Goal: Information Seeking & Learning: Learn about a topic

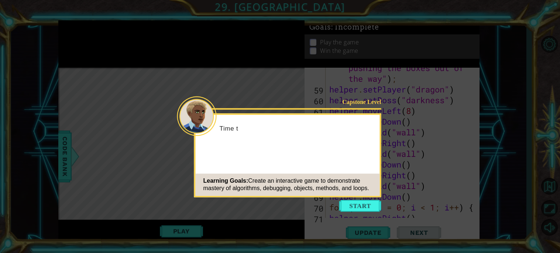
scroll to position [835, 0]
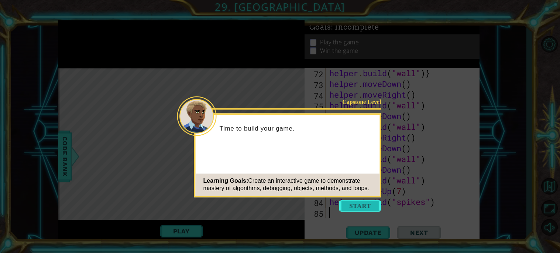
click at [359, 202] on button "Start" at bounding box center [361, 206] width 42 height 12
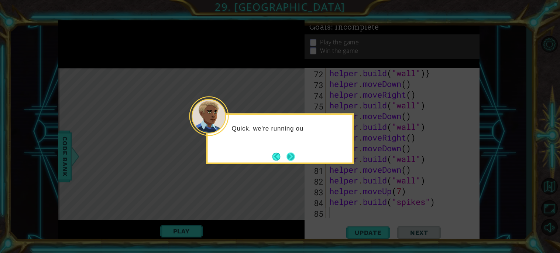
click at [294, 158] on button "Next" at bounding box center [291, 156] width 10 height 10
click at [294, 157] on button "Next" at bounding box center [291, 156] width 9 height 9
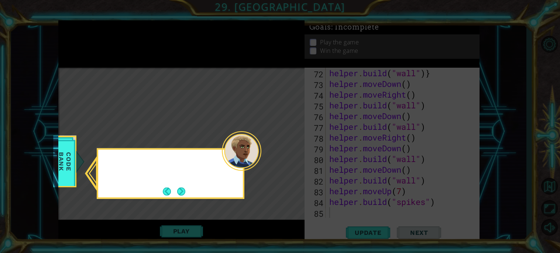
click at [294, 157] on icon at bounding box center [280, 126] width 560 height 253
click at [185, 187] on button "Next" at bounding box center [181, 191] width 8 height 8
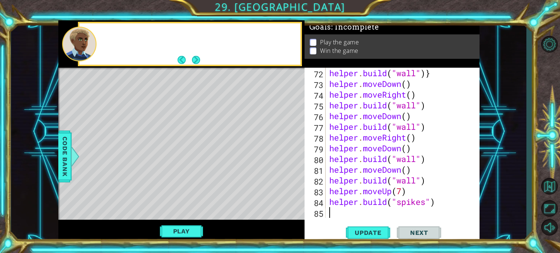
click at [187, 187] on div "Level Map" at bounding box center [228, 177] width 341 height 218
click at [382, 224] on button "Update" at bounding box center [368, 232] width 44 height 17
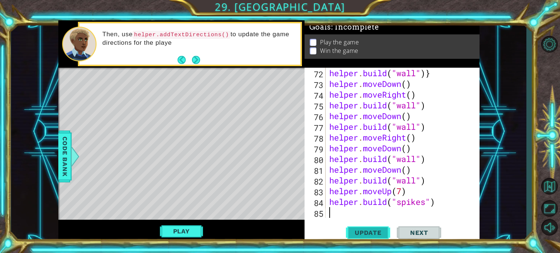
click at [382, 224] on button "Update" at bounding box center [368, 232] width 44 height 17
click at [164, 235] on button "Play" at bounding box center [181, 231] width 43 height 14
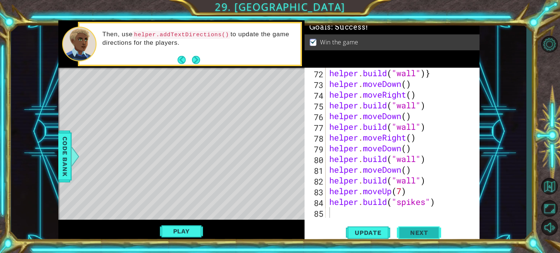
click at [423, 226] on button "Next" at bounding box center [419, 233] width 44 height 17
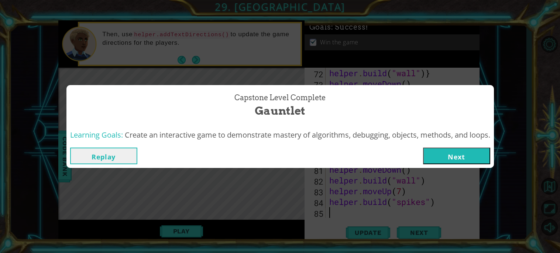
click at [462, 159] on button "Next" at bounding box center [456, 155] width 67 height 17
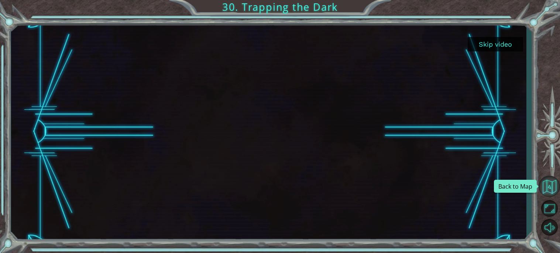
click at [544, 182] on button "Back to Map" at bounding box center [549, 185] width 21 height 21
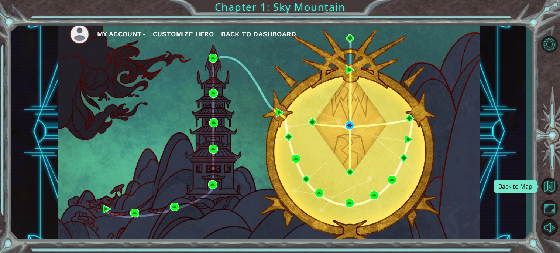
click at [544, 182] on button "Back to Map" at bounding box center [549, 185] width 21 height 21
click at [254, 31] on span "Back to Dashboard" at bounding box center [258, 34] width 75 height 8
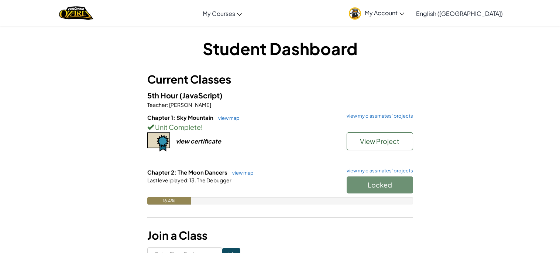
click at [379, 179] on div "Locked" at bounding box center [377, 186] width 74 height 21
click at [356, 170] on link "view my classmates' projects" at bounding box center [378, 170] width 70 height 5
click at [402, 119] on h6 "Chapter 1: Sky Mountain view map view my classmates' projects" at bounding box center [280, 117] width 266 height 8
click at [393, 114] on link "view my classmates' projects" at bounding box center [378, 115] width 70 height 5
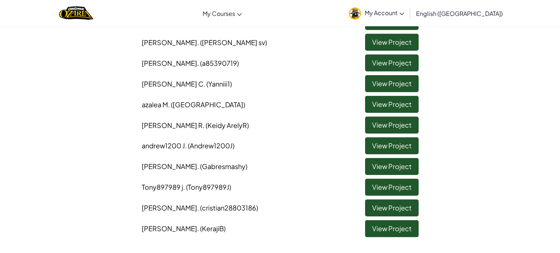
scroll to position [301, 0]
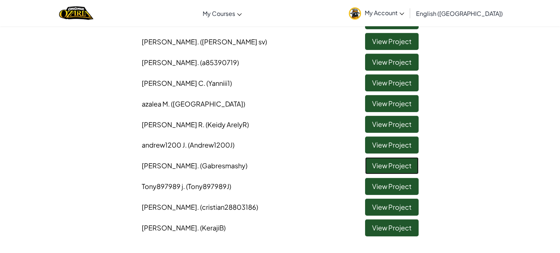
click at [408, 159] on link "View Project" at bounding box center [392, 165] width 54 height 17
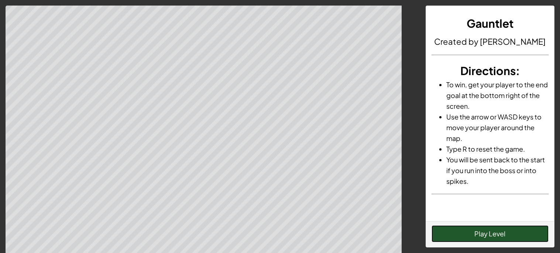
click at [500, 228] on button "Play Level" at bounding box center [490, 233] width 117 height 17
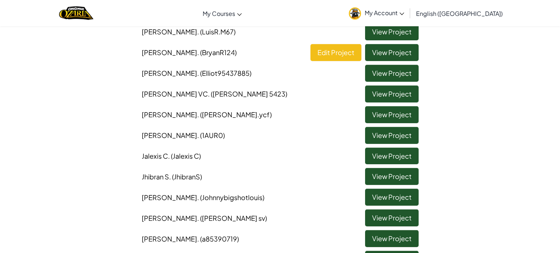
scroll to position [92, 0]
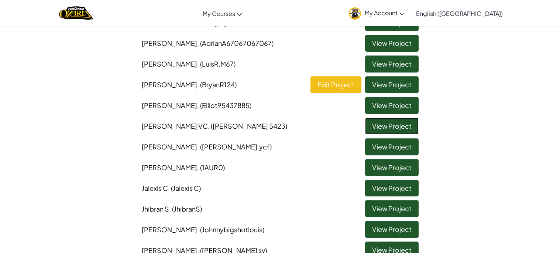
click at [374, 126] on link "View Project" at bounding box center [392, 125] width 54 height 17
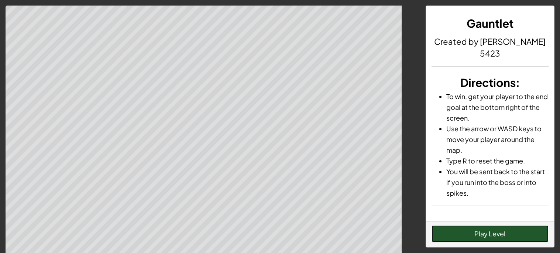
click at [483, 227] on button "Play Level" at bounding box center [490, 233] width 117 height 17
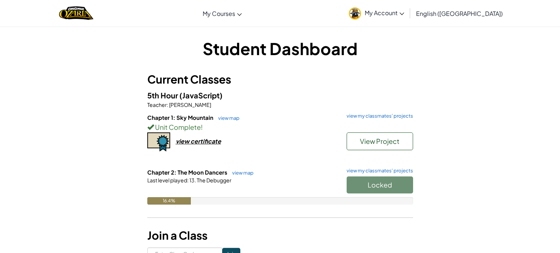
click at [410, 184] on div "Locked" at bounding box center [377, 186] width 74 height 21
click at [409, 184] on div "Locked" at bounding box center [377, 186] width 74 height 21
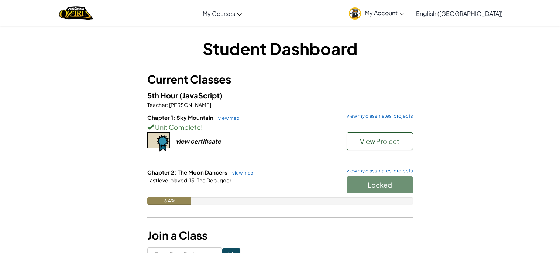
click at [409, 184] on div "Locked" at bounding box center [377, 186] width 74 height 21
click at [372, 182] on span "Start" at bounding box center [380, 184] width 16 height 8
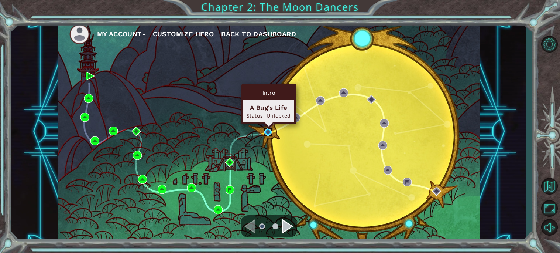
click at [267, 130] on img at bounding box center [268, 131] width 9 height 9
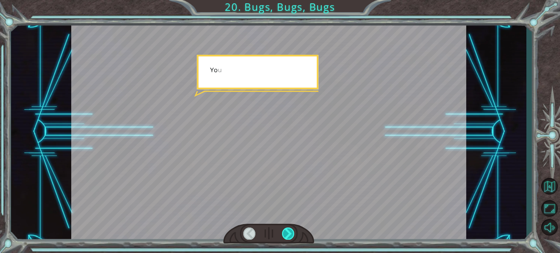
click at [285, 234] on div at bounding box center [288, 233] width 13 height 12
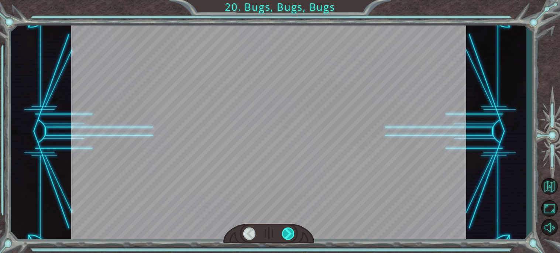
click at [285, 234] on div at bounding box center [288, 233] width 13 height 12
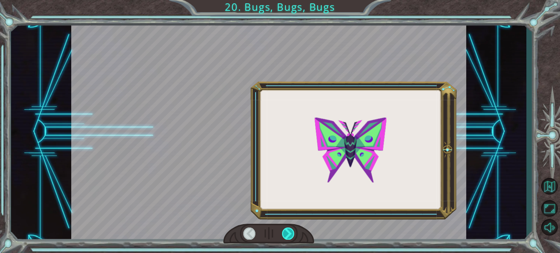
click at [285, 234] on div at bounding box center [288, 233] width 13 height 12
click at [284, 234] on div at bounding box center [288, 233] width 13 height 12
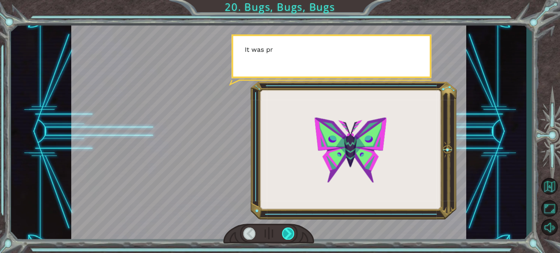
click at [284, 234] on div at bounding box center [288, 233] width 13 height 12
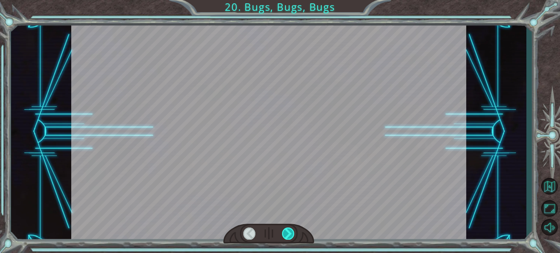
click at [284, 234] on div at bounding box center [288, 233] width 13 height 12
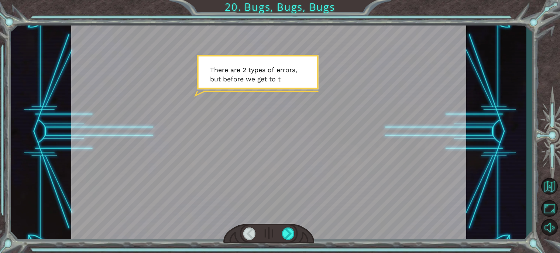
click at [251, 233] on div at bounding box center [249, 233] width 13 height 12
click at [282, 236] on div at bounding box center [269, 234] width 91 height 20
click at [281, 235] on div at bounding box center [269, 234] width 91 height 20
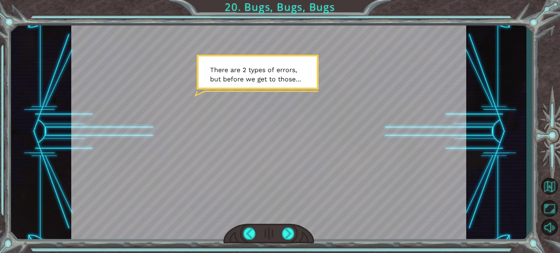
click at [281, 235] on div at bounding box center [269, 234] width 91 height 20
click at [242, 234] on div at bounding box center [269, 234] width 91 height 20
click at [243, 234] on div at bounding box center [249, 233] width 13 height 12
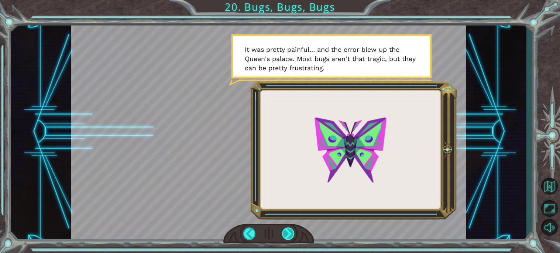
click at [288, 234] on div at bounding box center [288, 233] width 13 height 12
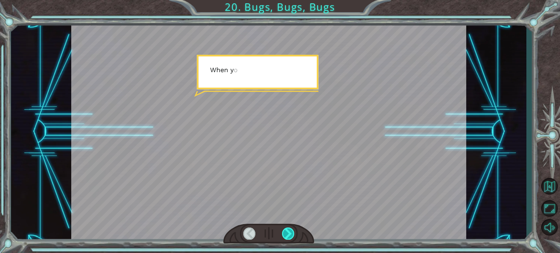
click at [288, 234] on div at bounding box center [288, 233] width 13 height 12
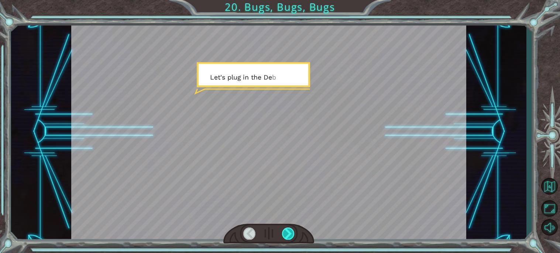
click at [288, 234] on div at bounding box center [288, 233] width 13 height 12
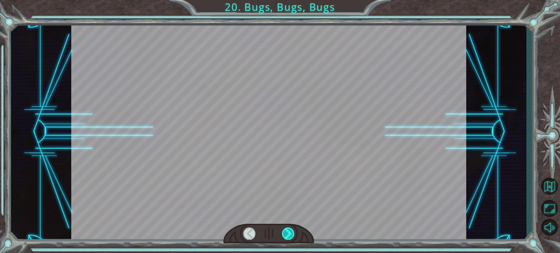
click at [288, 234] on div at bounding box center [288, 233] width 13 height 12
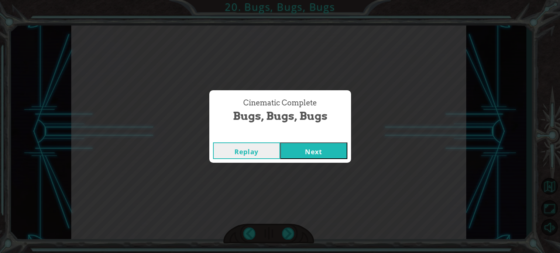
click at [315, 147] on button "Next" at bounding box center [313, 150] width 67 height 17
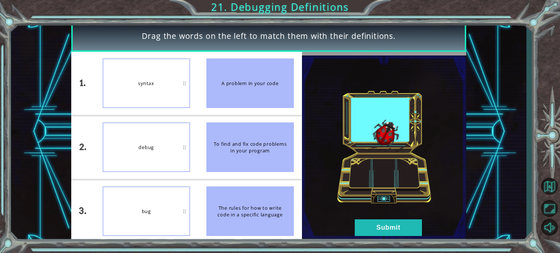
click at [379, 217] on img at bounding box center [384, 147] width 164 height 184
click at [387, 224] on button "Submit" at bounding box center [388, 227] width 67 height 17
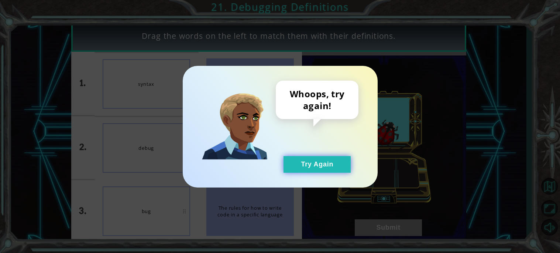
click at [314, 166] on button "Try Again" at bounding box center [317, 164] width 67 height 17
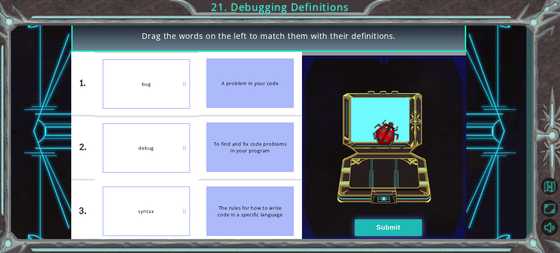
click at [392, 228] on button "Submit" at bounding box center [388, 227] width 67 height 17
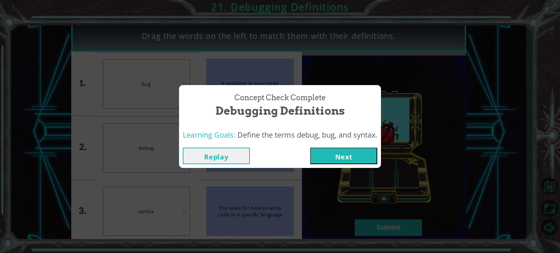
click at [352, 166] on div "Replay Next" at bounding box center [280, 156] width 202 height 24
click at [330, 154] on button "Next" at bounding box center [343, 155] width 67 height 17
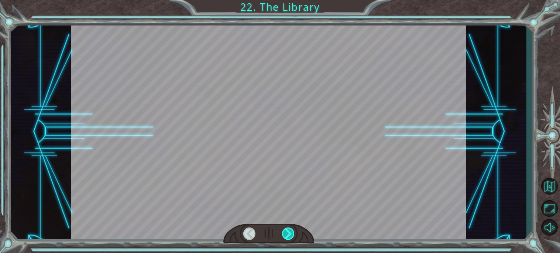
click at [294, 231] on div at bounding box center [288, 233] width 13 height 12
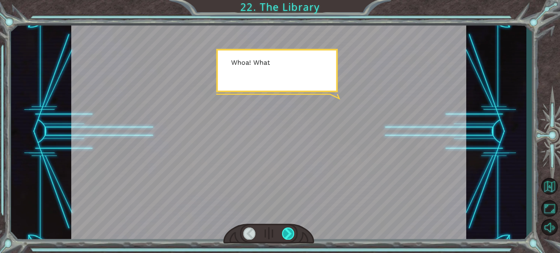
click at [294, 231] on div at bounding box center [288, 233] width 13 height 12
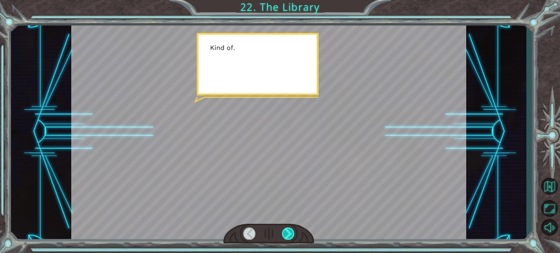
click at [293, 231] on div at bounding box center [288, 233] width 13 height 12
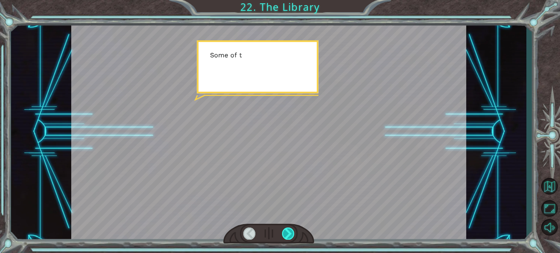
click at [293, 231] on div at bounding box center [288, 233] width 13 height 12
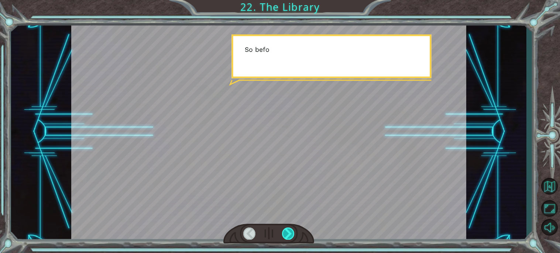
click at [293, 231] on div at bounding box center [288, 233] width 13 height 12
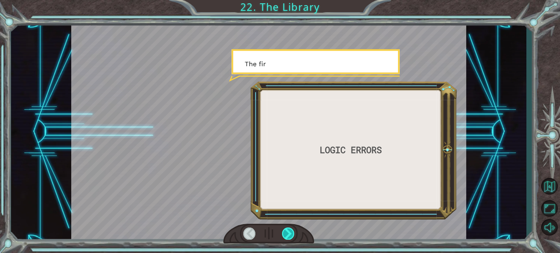
click at [293, 231] on div at bounding box center [288, 233] width 13 height 12
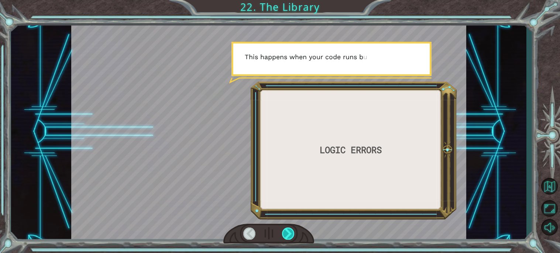
click at [293, 231] on div at bounding box center [288, 233] width 13 height 12
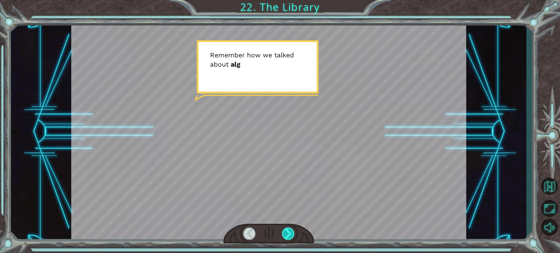
click at [293, 231] on div at bounding box center [288, 233] width 13 height 12
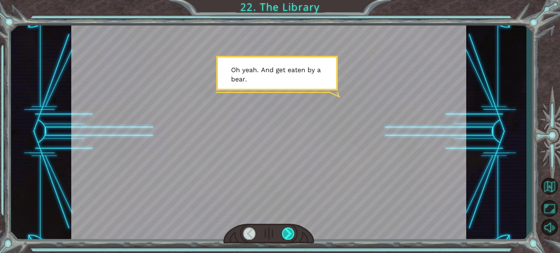
click at [293, 231] on div at bounding box center [288, 233] width 13 height 12
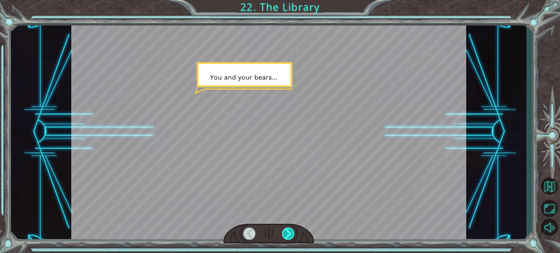
click at [293, 231] on div at bounding box center [288, 233] width 13 height 12
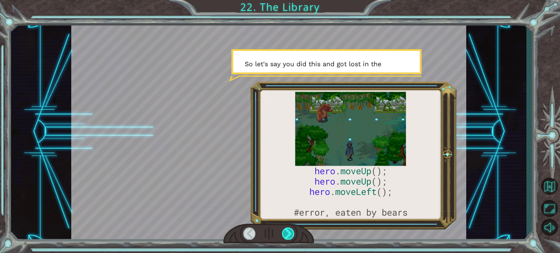
click at [293, 231] on div at bounding box center [288, 233] width 13 height 12
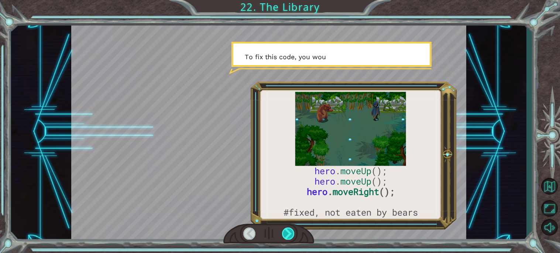
click at [293, 231] on div at bounding box center [288, 233] width 13 height 12
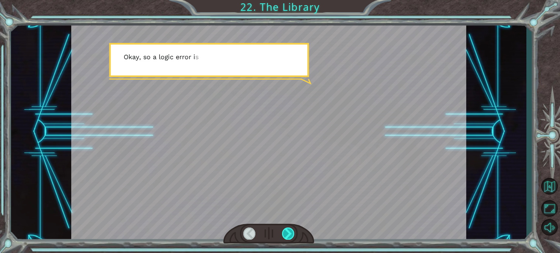
click at [293, 231] on div at bounding box center [288, 233] width 13 height 12
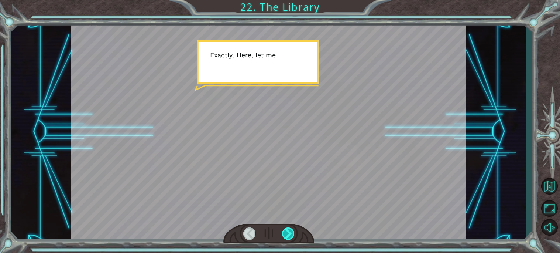
click at [293, 231] on div at bounding box center [288, 233] width 13 height 12
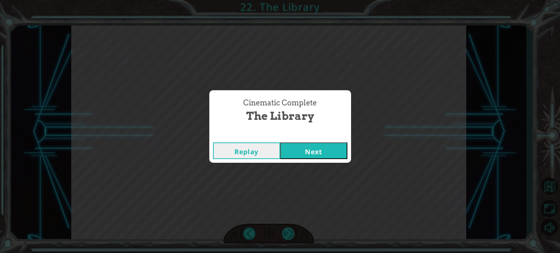
click at [293, 231] on div "Cinematic Complete The Library Replay Next" at bounding box center [280, 126] width 560 height 253
click at [297, 151] on button "Next" at bounding box center [313, 150] width 67 height 17
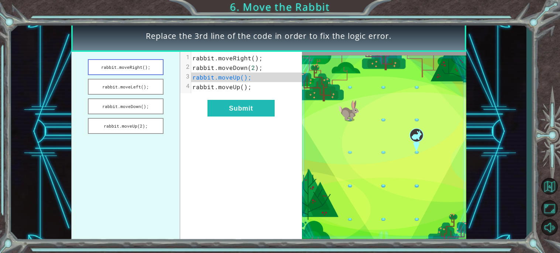
click at [140, 65] on button "rabbit.moveRight();" at bounding box center [126, 67] width 76 height 16
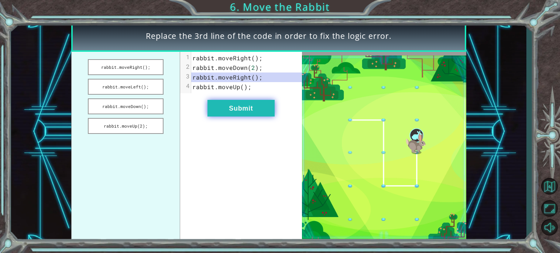
click at [234, 110] on button "Submit" at bounding box center [241, 108] width 67 height 17
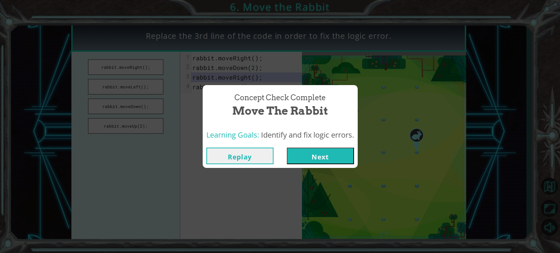
click at [333, 149] on button "Next" at bounding box center [320, 155] width 67 height 17
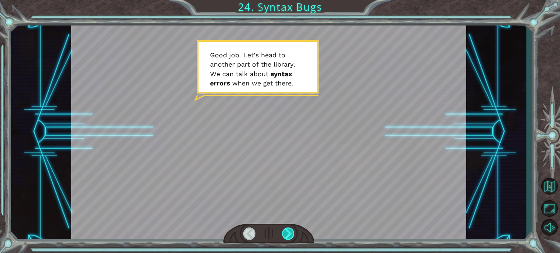
click at [287, 229] on div at bounding box center [288, 233] width 13 height 12
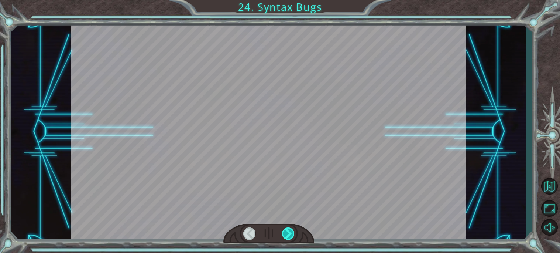
click at [287, 229] on div at bounding box center [288, 233] width 13 height 12
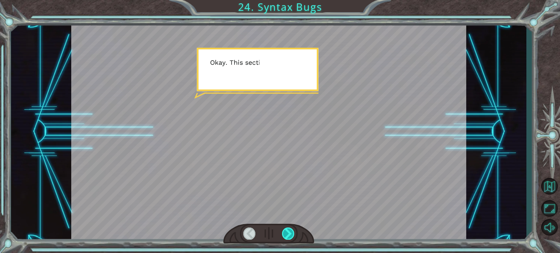
click at [287, 229] on div at bounding box center [288, 233] width 13 height 12
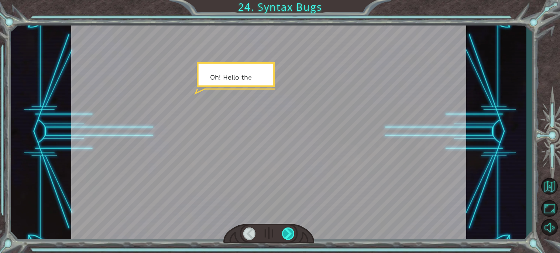
click at [287, 229] on div at bounding box center [288, 233] width 13 height 12
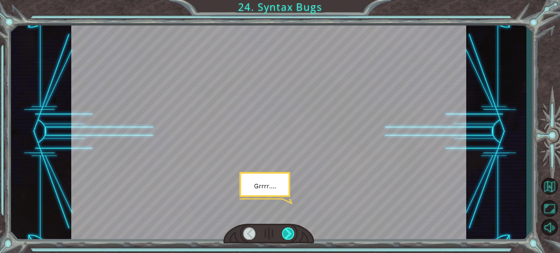
click at [287, 229] on div at bounding box center [288, 233] width 13 height 12
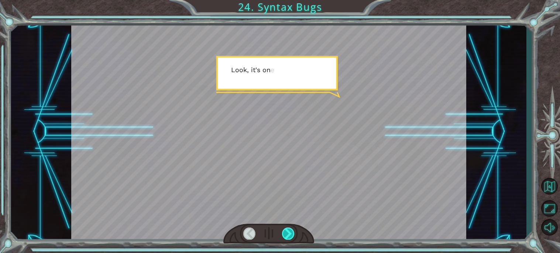
click at [287, 229] on div at bounding box center [288, 233] width 13 height 12
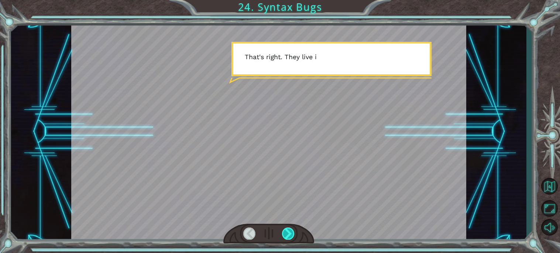
click at [287, 229] on div at bounding box center [288, 233] width 13 height 12
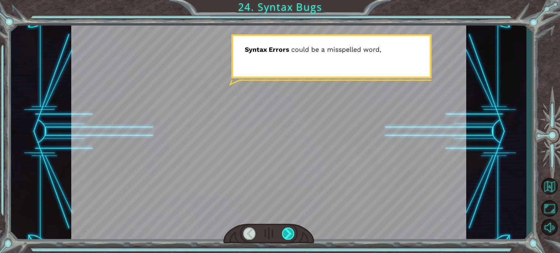
click at [287, 229] on div at bounding box center [288, 233] width 13 height 12
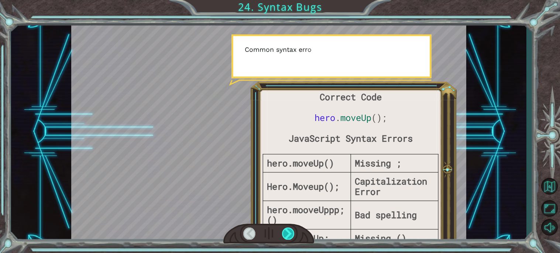
click at [287, 229] on div at bounding box center [288, 233] width 13 height 12
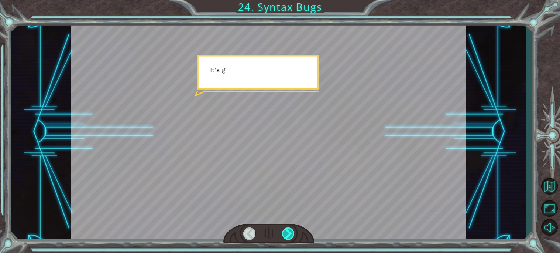
click at [287, 229] on div at bounding box center [288, 233] width 13 height 12
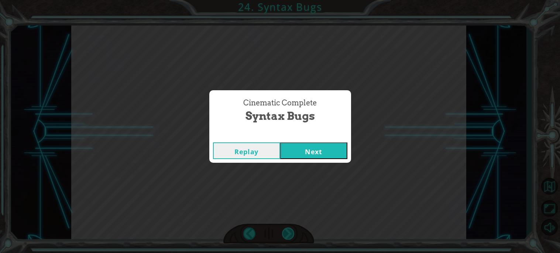
click at [287, 229] on div "Cinematic Complete Syntax Bugs Replay Next" at bounding box center [280, 126] width 560 height 253
click at [307, 153] on button "Next" at bounding box center [313, 150] width 67 height 17
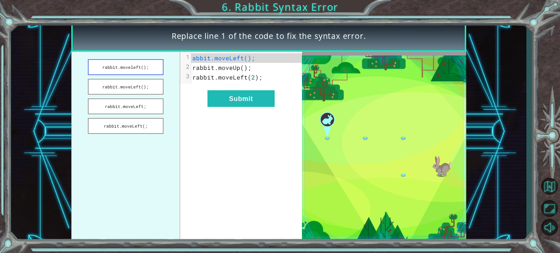
click at [156, 70] on button "rabbit.moveleft();" at bounding box center [126, 67] width 76 height 16
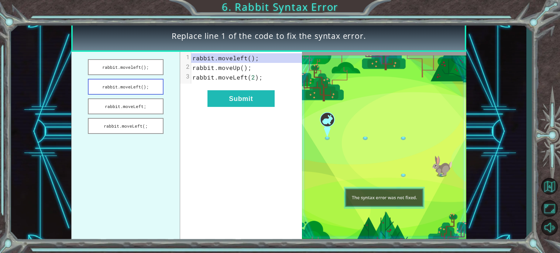
click at [142, 84] on button "rabbit.moveLeft();" at bounding box center [126, 87] width 76 height 16
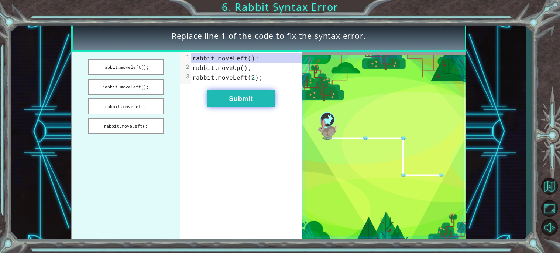
click at [237, 98] on button "Submit" at bounding box center [241, 98] width 67 height 17
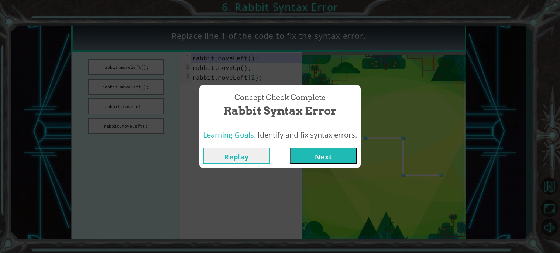
click at [313, 155] on button "Next" at bounding box center [323, 155] width 67 height 17
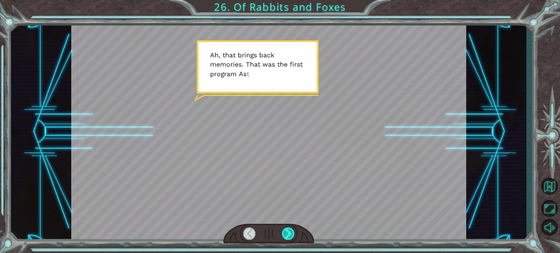
click at [290, 230] on div at bounding box center [288, 233] width 13 height 12
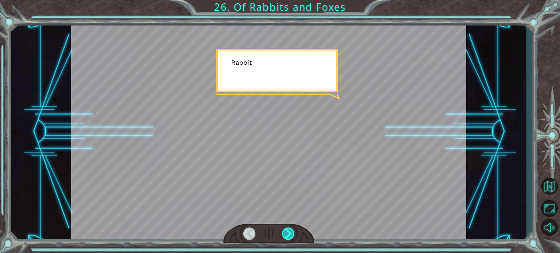
click at [290, 230] on div at bounding box center [288, 233] width 13 height 12
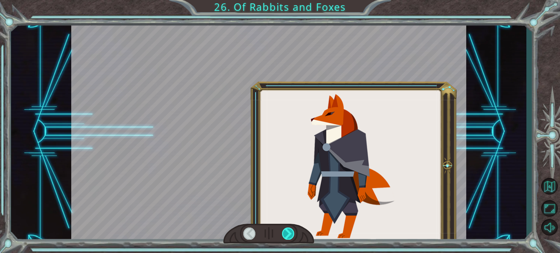
click at [290, 230] on div at bounding box center [288, 233] width 13 height 12
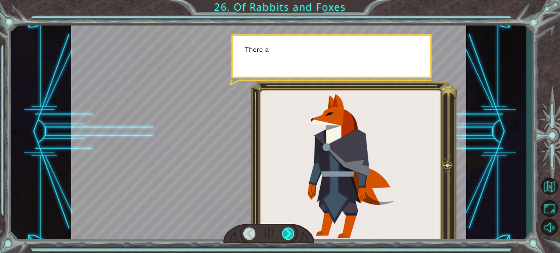
click at [290, 230] on div at bounding box center [288, 233] width 13 height 12
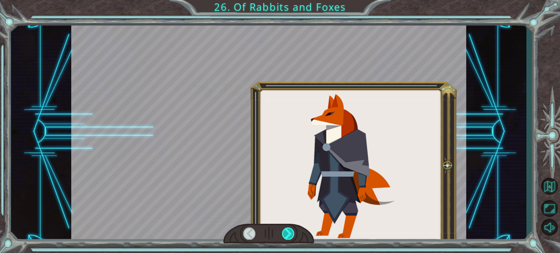
click at [290, 230] on div at bounding box center [288, 233] width 13 height 12
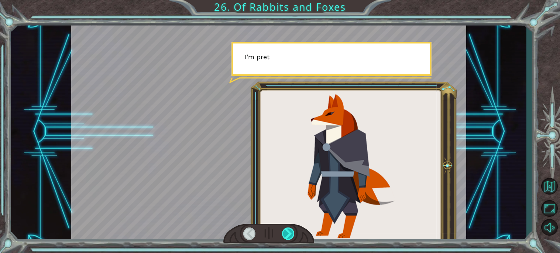
click at [290, 230] on div at bounding box center [288, 233] width 13 height 12
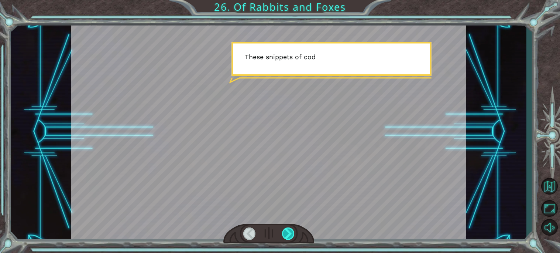
click at [290, 228] on div at bounding box center [288, 233] width 13 height 12
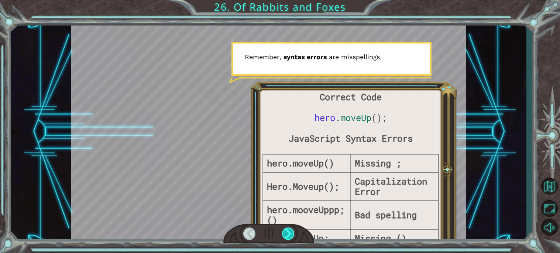
click at [290, 228] on div at bounding box center [288, 233] width 13 height 12
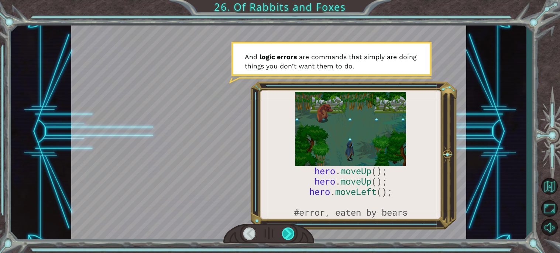
click at [293, 229] on div at bounding box center [288, 233] width 13 height 12
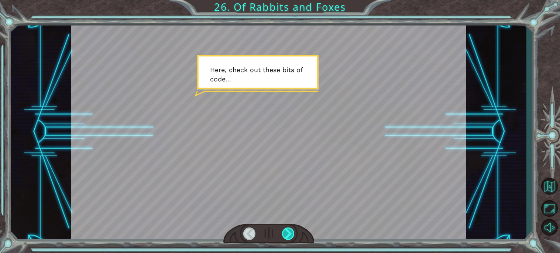
click at [293, 229] on div at bounding box center [288, 233] width 13 height 12
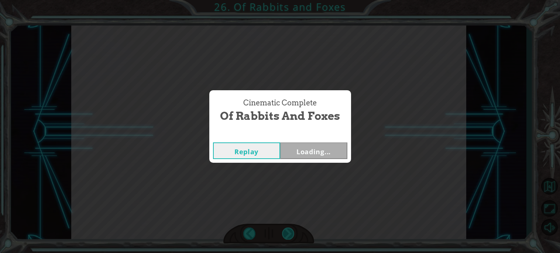
click at [293, 229] on div "Cinematic Complete Of Rabbits and Foxes Replay Loading..." at bounding box center [280, 126] width 560 height 253
click at [293, 229] on div "Cinematic Complete Of Rabbits and Foxes Replay Next" at bounding box center [280, 126] width 560 height 253
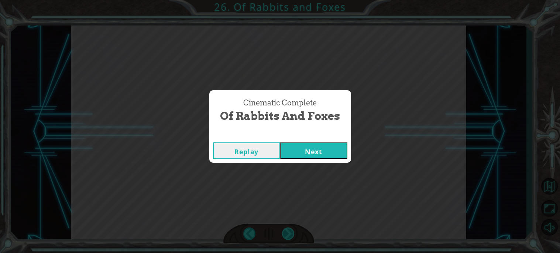
click at [293, 229] on div "Cinematic Complete Of Rabbits and Foxes Replay Next" at bounding box center [280, 126] width 560 height 253
click at [293, 155] on button "Next" at bounding box center [313, 150] width 67 height 17
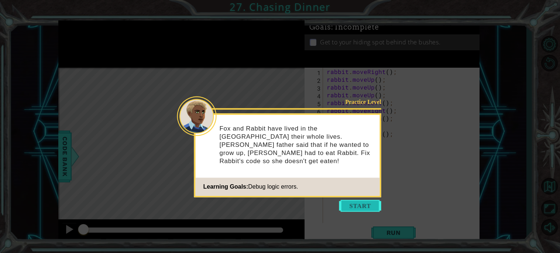
click at [355, 209] on button "Start" at bounding box center [361, 206] width 42 height 12
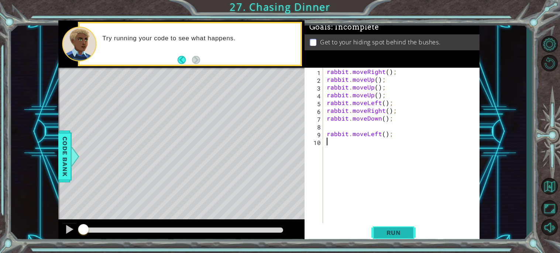
click at [392, 233] on span "Run" at bounding box center [393, 232] width 29 height 7
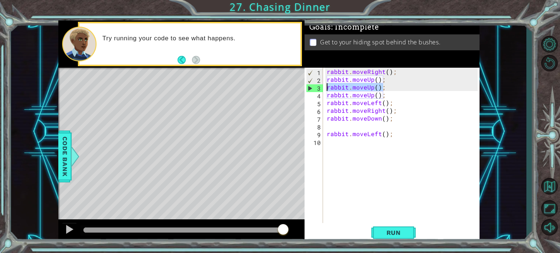
drag, startPoint x: 385, startPoint y: 86, endPoint x: 327, endPoint y: 85, distance: 58.0
click at [327, 85] on div "rabbit . moveRight ( ) ; rabbit . moveUp ( ) ; rabbit . moveUp ( ) ; rabbit . m…" at bounding box center [404, 153] width 156 height 171
click at [398, 89] on div "rabbit . moveRight ( ) ; rabbit . moveUp ( ) ; rabbit . moveUp ( ) ; rabbit . m…" at bounding box center [402, 145] width 153 height 155
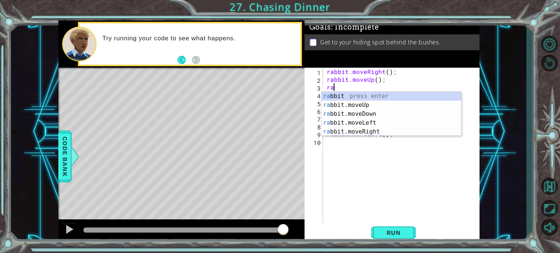
type textarea "r"
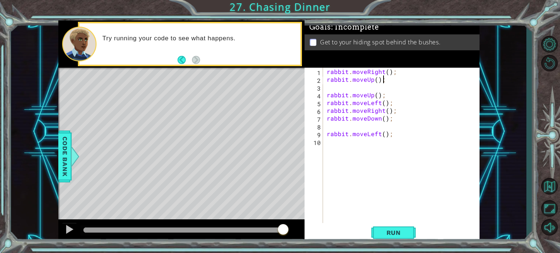
click at [399, 80] on div "rabbit . moveRight ( ) ; rabbit . moveUp ( ) ; rabbit . moveUp ( ) ; rabbit . m…" at bounding box center [404, 153] width 156 height 171
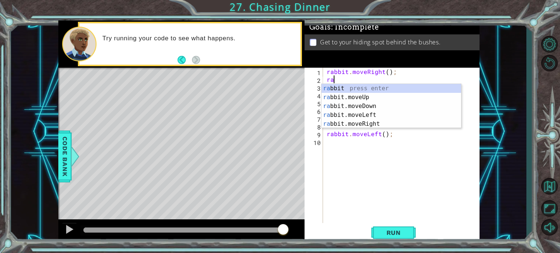
type textarea "r"
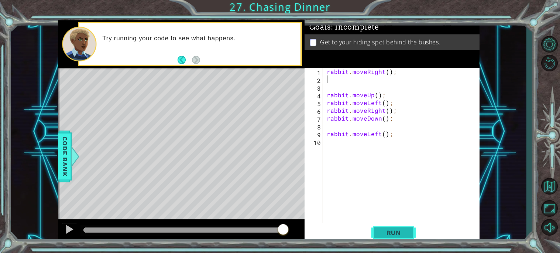
click at [388, 230] on span "Run" at bounding box center [393, 232] width 29 height 7
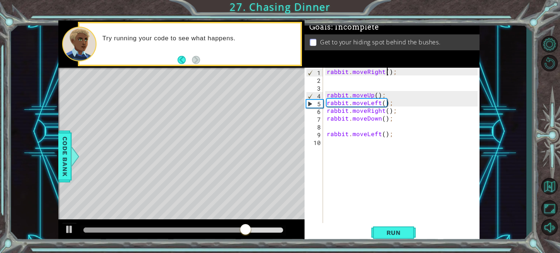
click at [387, 73] on div "rabbit . moveRight ( ) ; rabbit . moveUp ( ) ; rabbit . moveLeft ( ) ; rabbit .…" at bounding box center [404, 153] width 156 height 171
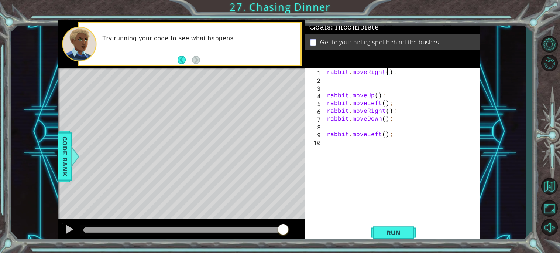
scroll to position [0, 4]
click at [381, 234] on span "Run" at bounding box center [393, 232] width 29 height 7
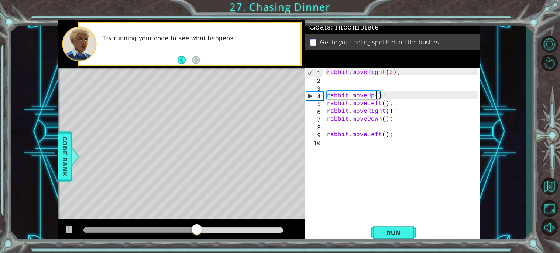
click at [376, 94] on div "rabbit . moveRight ( 2 ) ; rabbit . moveUp ( ) ; rabbit . moveLeft ( ) ; rabbit…" at bounding box center [404, 153] width 156 height 171
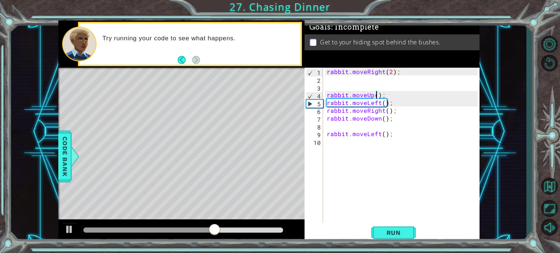
type textarea "rabbit.moveUp(2);"
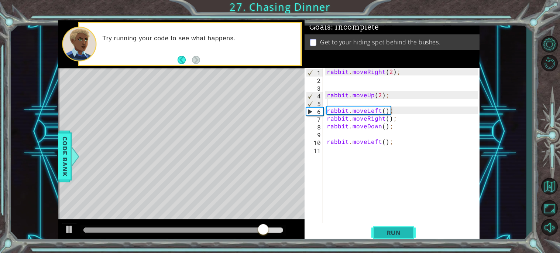
click at [388, 231] on span "Run" at bounding box center [393, 232] width 29 height 7
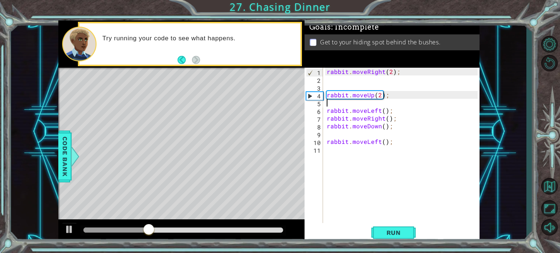
click at [385, 112] on div "rabbit . moveRight ( 2 ) ; rabbit . moveUp ( 2 ) ; rabbit . moveLeft ( ) ; rabb…" at bounding box center [404, 153] width 156 height 171
click at [384, 110] on div "rabbit . moveRight ( 2 ) ; rabbit . moveUp ( 2 ) ; rabbit . moveLeft ( ) ; rabb…" at bounding box center [404, 153] width 156 height 171
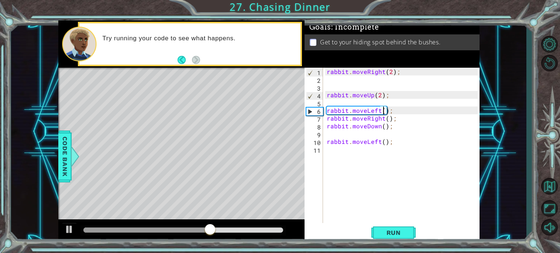
scroll to position [0, 3]
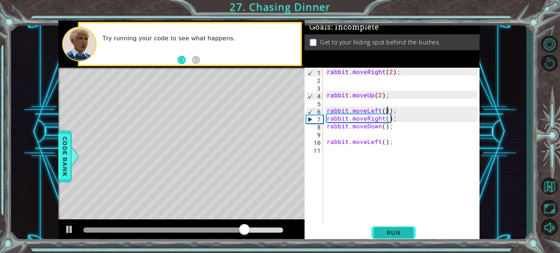
click at [388, 231] on span "Run" at bounding box center [393, 232] width 29 height 7
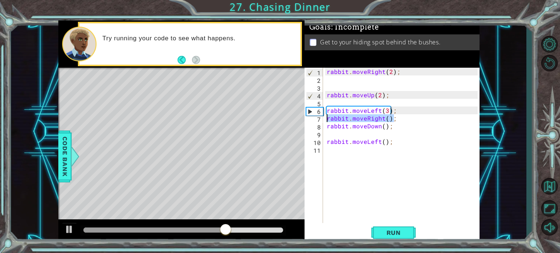
drag, startPoint x: 394, startPoint y: 118, endPoint x: 325, endPoint y: 119, distance: 69.1
click at [325, 119] on div "rabbit.moveLeft(3); 1 2 3 4 5 6 7 8 9 10 11 rabbit . moveRight ( 2 ) ; rabbit .…" at bounding box center [391, 145] width 173 height 155
type textarea "rabbit.moveRight();"
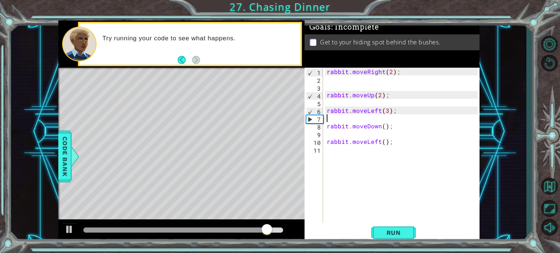
scroll to position [0, 0]
click at [382, 225] on button "Run" at bounding box center [394, 232] width 44 height 17
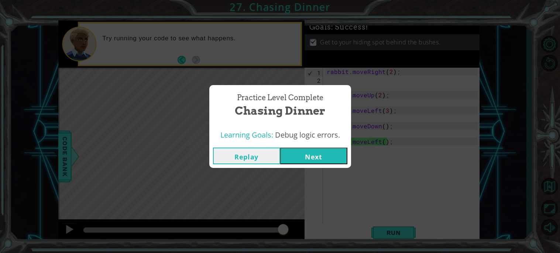
click at [322, 159] on button "Next" at bounding box center [313, 155] width 67 height 17
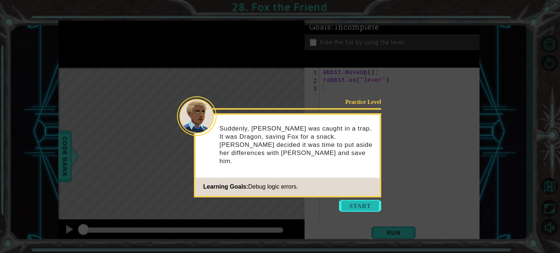
click at [356, 205] on button "Start" at bounding box center [361, 206] width 42 height 12
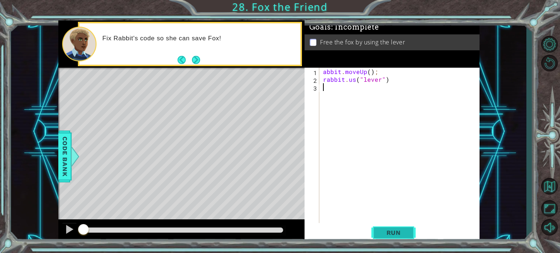
click at [385, 238] on button "Run" at bounding box center [394, 232] width 44 height 17
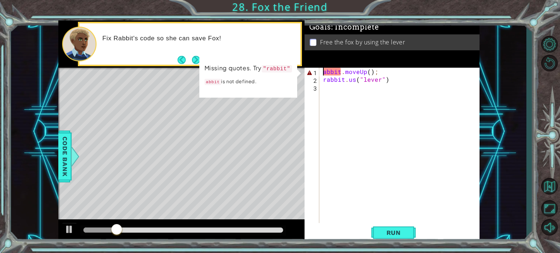
click at [325, 71] on div "abbit . moveUp ( ) ; rabbit . us ( "lever" )" at bounding box center [402, 153] width 160 height 171
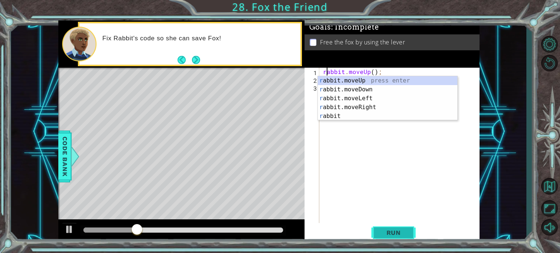
click at [382, 229] on span "Run" at bounding box center [393, 232] width 29 height 7
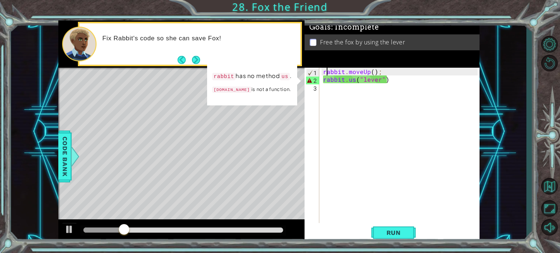
click at [355, 79] on div "rabbit . moveUp ( ) ; rabbit . us ( "lever" )" at bounding box center [402, 153] width 160 height 171
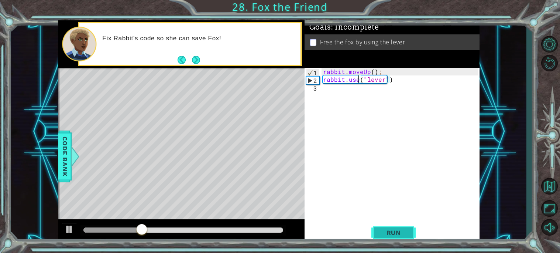
type textarea "rabbit.use("lever")"
click at [387, 234] on span "Run" at bounding box center [393, 232] width 29 height 7
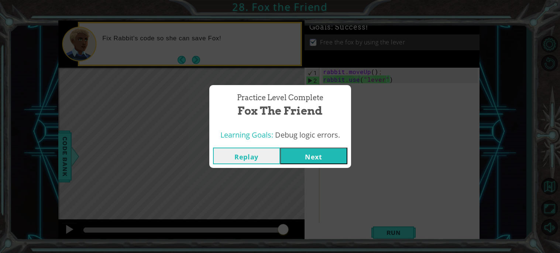
click at [309, 164] on button "Next" at bounding box center [313, 155] width 67 height 17
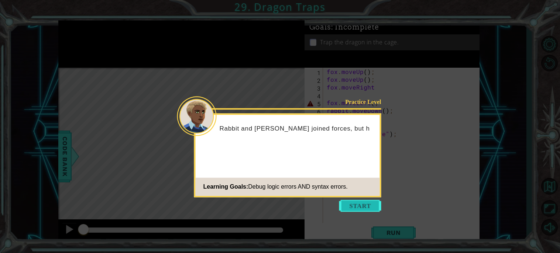
click at [361, 209] on button "Start" at bounding box center [361, 206] width 42 height 12
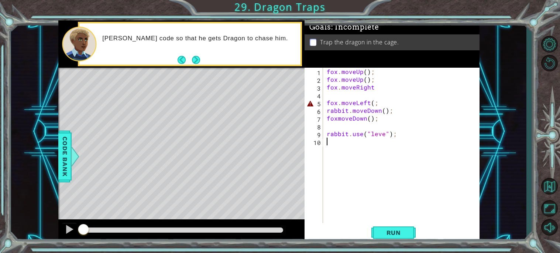
click at [383, 135] on div "fox . moveUp ( ) ; fox . moveUp ( ) ; fox . moveRight fox . moveLeft ( ; rabbit…" at bounding box center [404, 153] width 156 height 171
click at [374, 87] on div "fox . moveUp ( ) ; fox . moveUp ( ) ; fox . moveRight fox . moveLeft ( ; rabbit…" at bounding box center [404, 153] width 156 height 171
click at [351, 117] on div "fox . moveUp ( ) ; fox . moveUp ( ) ; fox . moveRight ( ) ; fox . moveLeft ( ; …" at bounding box center [404, 153] width 156 height 171
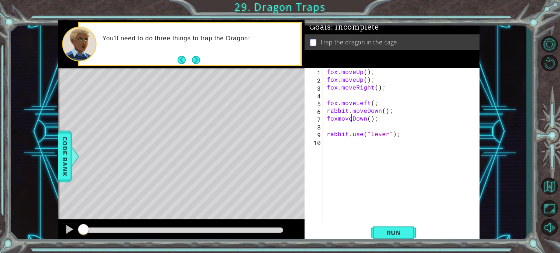
scroll to position [0, 1]
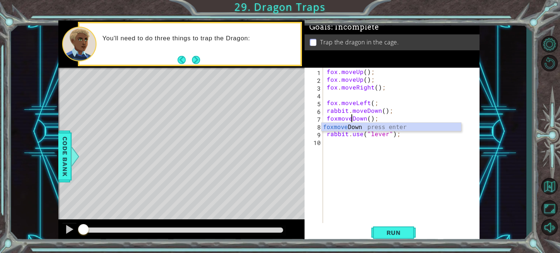
click at [338, 117] on div "fox . moveUp ( ) ; fox . moveUp ( ) ; fox . moveRight ( ) ; fox . moveLeft ( ; …" at bounding box center [404, 153] width 156 height 171
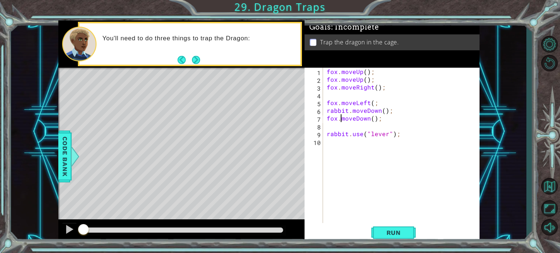
scroll to position [0, 1]
click at [399, 234] on span "Run" at bounding box center [393, 232] width 29 height 7
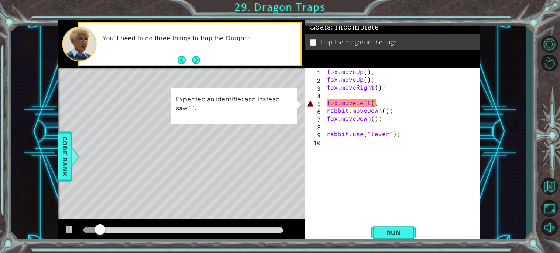
click at [374, 101] on div "fox . moveUp ( ) ; fox . moveUp ( ) ; fox . moveRight ( ) ; fox . moveLeft ( ; …" at bounding box center [404, 153] width 156 height 171
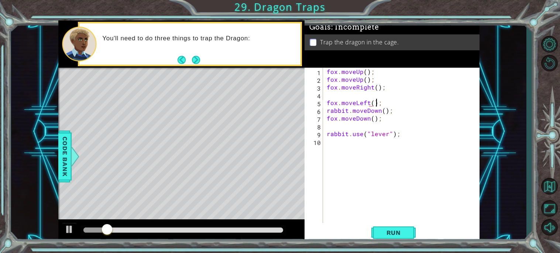
scroll to position [0, 3]
click at [406, 236] on span "Run" at bounding box center [393, 232] width 29 height 7
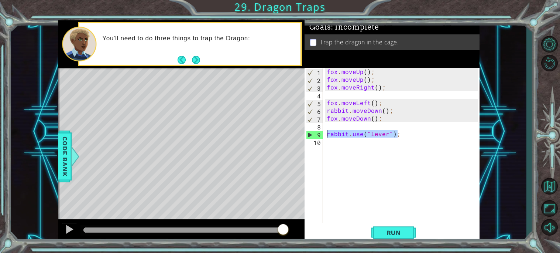
drag, startPoint x: 402, startPoint y: 137, endPoint x: 327, endPoint y: 133, distance: 74.7
click at [327, 133] on div "fox . moveUp ( ) ; fox . moveUp ( ) ; fox . moveRight ( ) ; fox . moveLeft ( ) …" at bounding box center [404, 153] width 156 height 171
drag, startPoint x: 391, startPoint y: 110, endPoint x: 325, endPoint y: 111, distance: 65.8
click at [326, 111] on div "fox . moveUp ( ) ; fox . moveUp ( ) ; fox . moveRight ( ) ; fox . moveLeft ( ) …" at bounding box center [404, 153] width 156 height 171
paste textarea "use("lever""
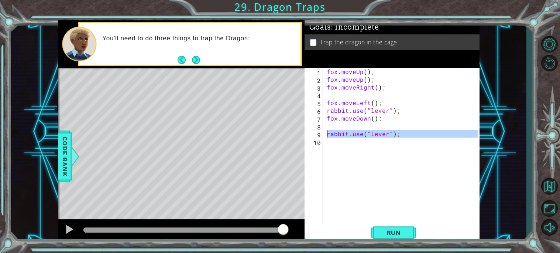
drag, startPoint x: 410, startPoint y: 138, endPoint x: 327, endPoint y: 134, distance: 83.2
click at [327, 134] on div "fox . moveUp ( ) ; fox . moveUp ( ) ; fox . moveRight ( ) ; fox . moveLeft ( ) …" at bounding box center [404, 153] width 156 height 171
type textarea "rabbit.use("lever");"
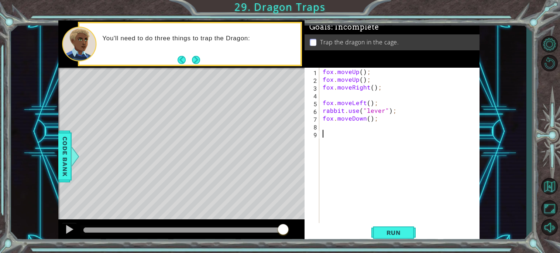
scroll to position [0, 0]
click at [379, 232] on span "Run" at bounding box center [393, 232] width 29 height 7
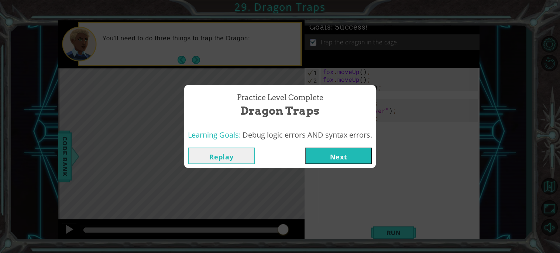
click at [332, 156] on button "Next" at bounding box center [338, 155] width 67 height 17
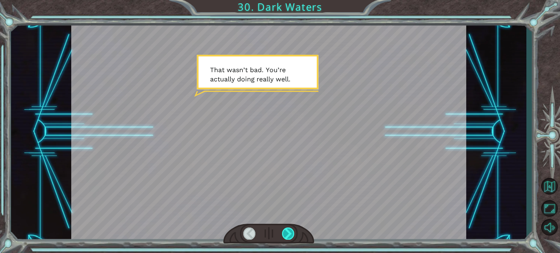
click at [284, 236] on div at bounding box center [288, 233] width 13 height 12
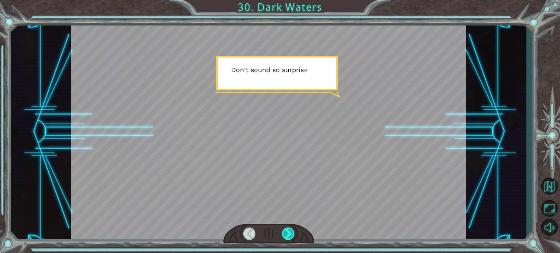
click at [284, 236] on div at bounding box center [288, 233] width 13 height 12
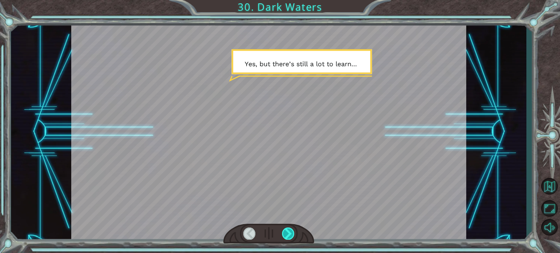
click at [284, 236] on div at bounding box center [288, 233] width 13 height 12
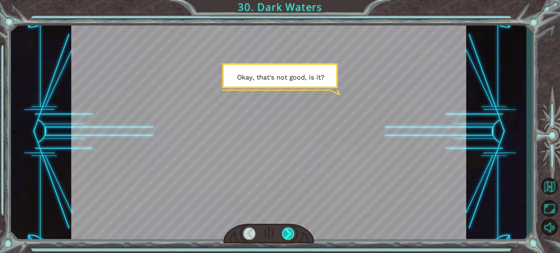
click at [284, 236] on div at bounding box center [288, 233] width 13 height 12
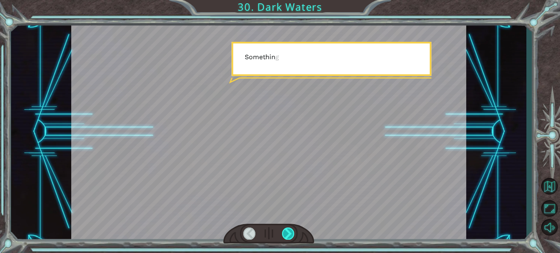
click at [284, 236] on div at bounding box center [288, 233] width 13 height 12
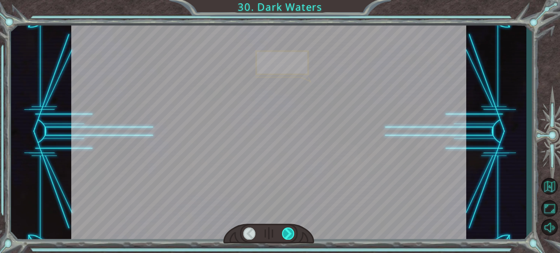
click at [284, 236] on div at bounding box center [288, 233] width 13 height 12
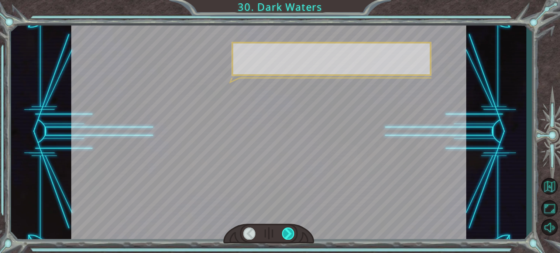
click at [284, 236] on div at bounding box center [288, 233] width 13 height 12
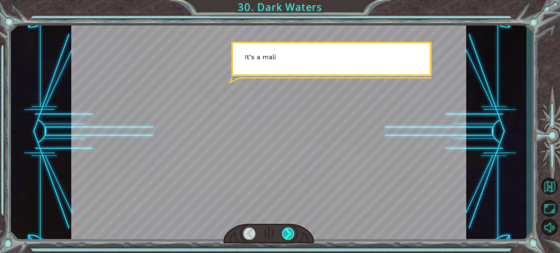
click at [284, 236] on div at bounding box center [288, 233] width 13 height 12
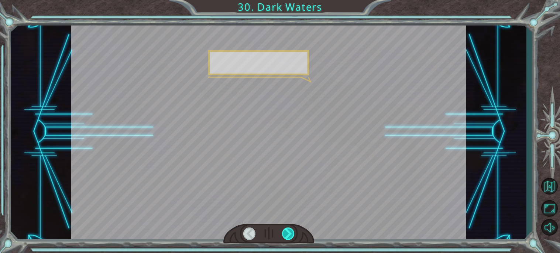
click at [284, 236] on div at bounding box center [288, 233] width 13 height 12
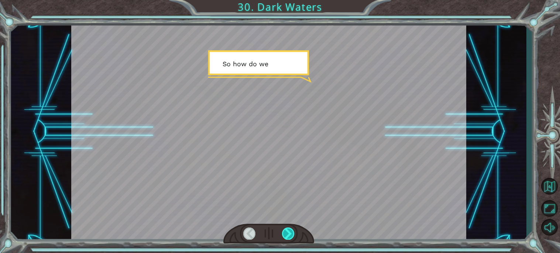
click at [284, 236] on div at bounding box center [288, 233] width 13 height 12
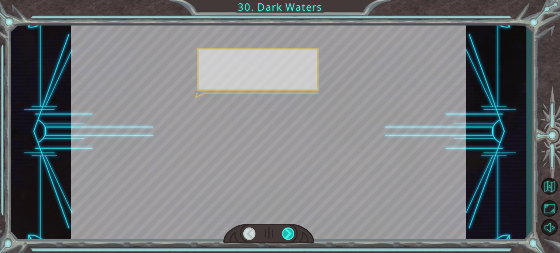
click at [284, 236] on div at bounding box center [288, 233] width 13 height 12
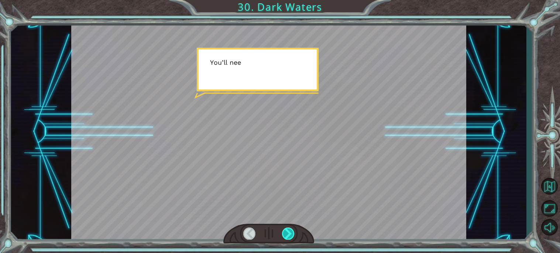
click at [284, 236] on div at bounding box center [288, 233] width 13 height 12
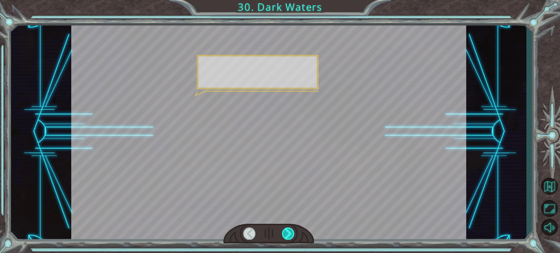
click at [284, 236] on div at bounding box center [288, 233] width 13 height 12
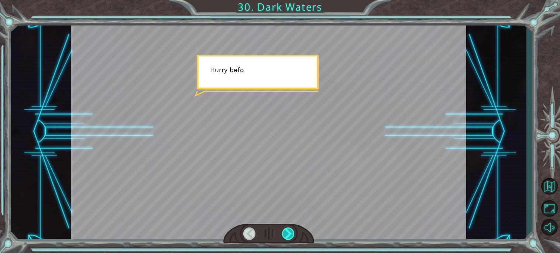
click at [284, 236] on div at bounding box center [288, 233] width 13 height 12
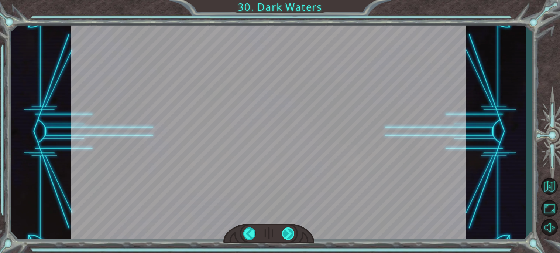
click at [284, 236] on div at bounding box center [288, 233] width 13 height 12
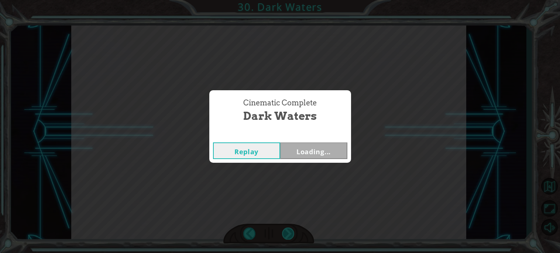
click at [284, 236] on div "Cinematic Complete Dark Waters Replay Loading..." at bounding box center [280, 126] width 560 height 253
click at [299, 147] on button "Loading..." at bounding box center [313, 150] width 67 height 17
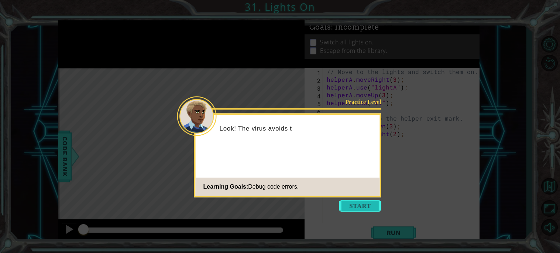
click at [343, 200] on button "Start" at bounding box center [361, 206] width 42 height 12
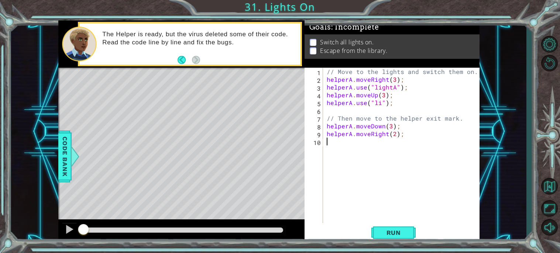
click at [379, 101] on div "// Move to the lights and switch them on. helperA . moveRight ( 3 ) ; helperA .…" at bounding box center [404, 153] width 156 height 171
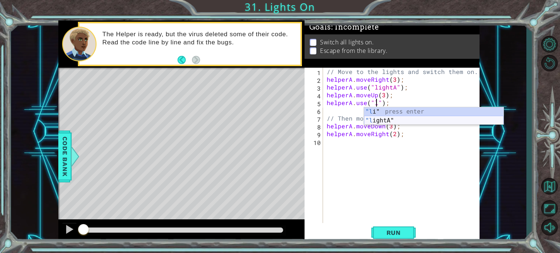
click at [390, 117] on div ""l i" press enter "l ightA" press enter" at bounding box center [434, 124] width 140 height 35
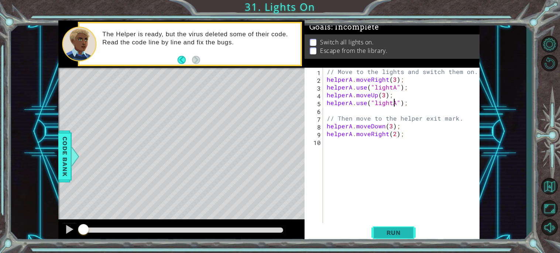
click at [405, 229] on span "Run" at bounding box center [393, 232] width 29 height 7
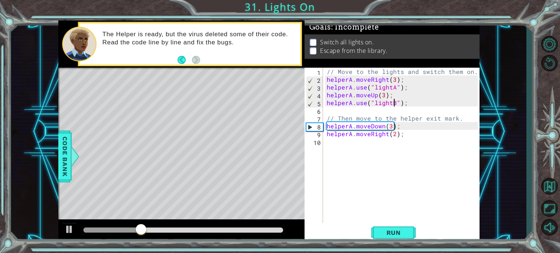
scroll to position [0, 4]
click at [392, 227] on button "Run" at bounding box center [394, 232] width 44 height 17
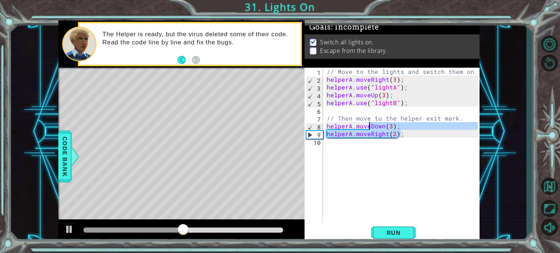
drag, startPoint x: 402, startPoint y: 132, endPoint x: 370, endPoint y: 128, distance: 32.8
click at [370, 128] on div "// Move to the lights and switch them on. helperA . moveRight ( 3 ) ; helperA .…" at bounding box center [404, 153] width 156 height 171
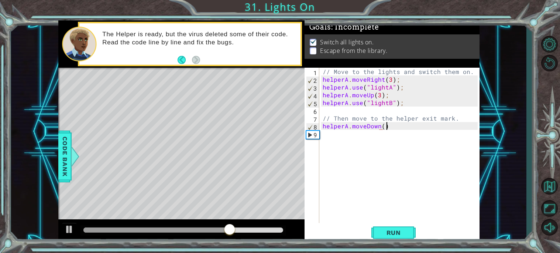
scroll to position [0, 3]
type textarea "helperA.moveDown();"
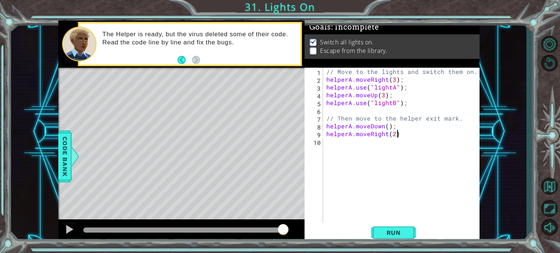
scroll to position [0, 4]
type textarea "helperA.moveRight(2);"
click at [388, 229] on span "Run" at bounding box center [393, 232] width 29 height 7
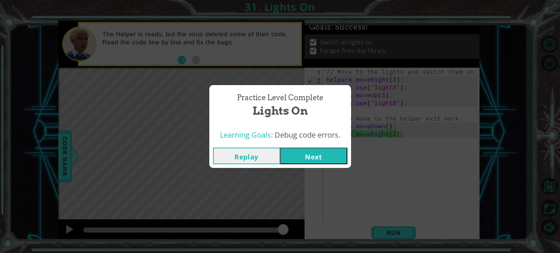
click at [313, 146] on div "Replay Next" at bounding box center [280, 156] width 142 height 24
click at [318, 151] on button "Next" at bounding box center [313, 155] width 67 height 17
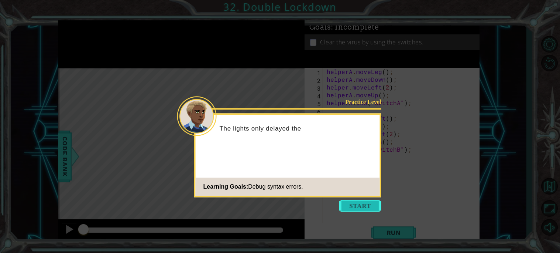
click at [355, 201] on button "Start" at bounding box center [361, 206] width 42 height 12
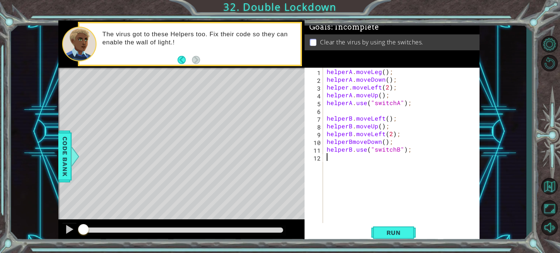
click at [379, 70] on div "helperA . moveLeg ( ) ; helperA . moveDown ( ) ; helper . moveLeft ( 2 ) ; help…" at bounding box center [404, 153] width 156 height 171
click at [352, 142] on div "helperA . moveLeft ( ) ; helperA . moveDown ( ) ; helper . moveLeft ( 2 ) ; hel…" at bounding box center [404, 153] width 156 height 171
click at [389, 226] on button "Run" at bounding box center [394, 232] width 44 height 17
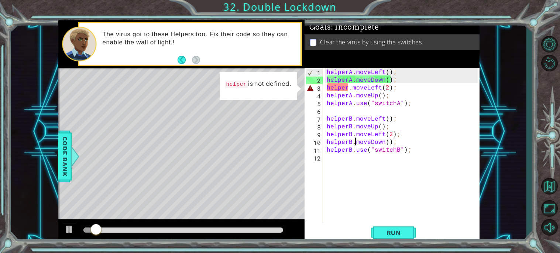
click at [348, 87] on div "helperA . moveLeft ( ) ; helperA . moveDown ( ) ; helper . moveLeft ( 2 ) ; hel…" at bounding box center [404, 153] width 156 height 171
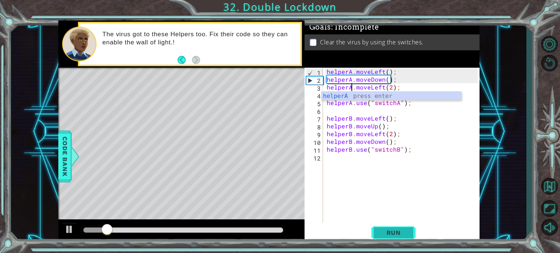
type textarea "helperA.moveLeft(2);"
click at [401, 229] on span "Run" at bounding box center [393, 232] width 29 height 7
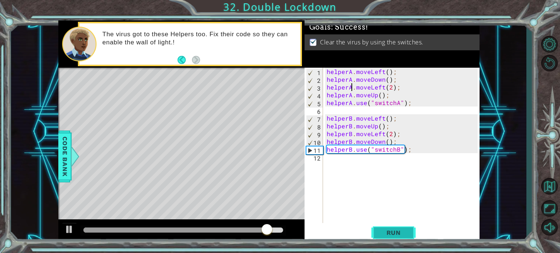
click at [401, 229] on span "Run" at bounding box center [393, 232] width 29 height 7
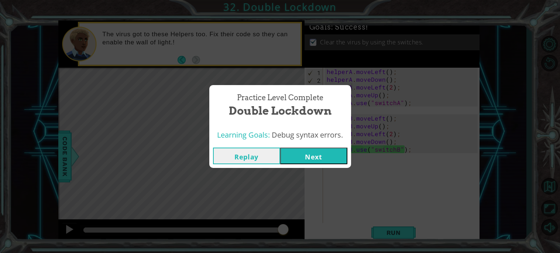
click at [314, 161] on button "Next" at bounding box center [313, 155] width 67 height 17
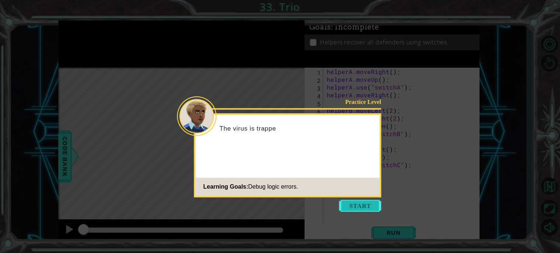
click at [353, 207] on button "Start" at bounding box center [361, 206] width 42 height 12
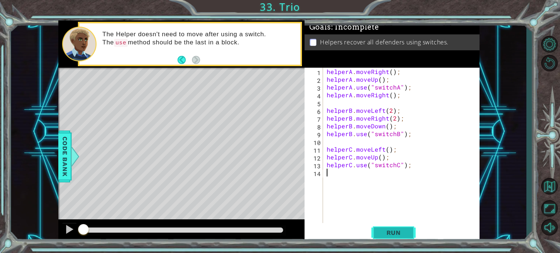
click at [396, 234] on span "Run" at bounding box center [393, 232] width 29 height 7
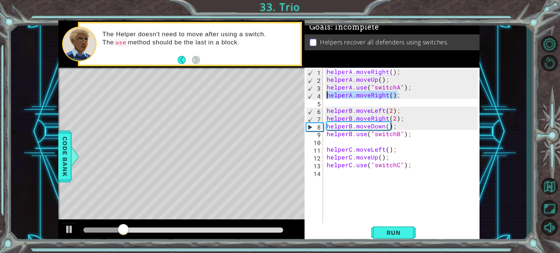
drag, startPoint x: 396, startPoint y: 95, endPoint x: 326, endPoint y: 95, distance: 69.8
click at [326, 95] on div "helperA . moveRight ( ) ; helperA . moveUp ( ) ; helperA . use ( "switchA" ) ; …" at bounding box center [404, 153] width 156 height 171
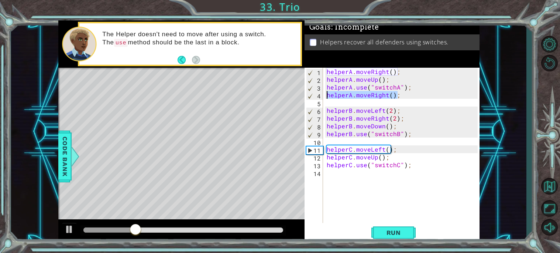
click at [414, 89] on div "helperA . moveRight ( ) ; helperA . moveUp ( ) ; helperA . use ( "switchA" ) ; …" at bounding box center [404, 153] width 156 height 171
type textarea "helperA.use("switchA");"
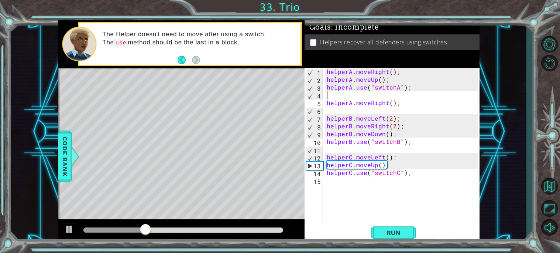
paste textarea "helperA.moveRight();"
type textarea "helperA.moveRight();"
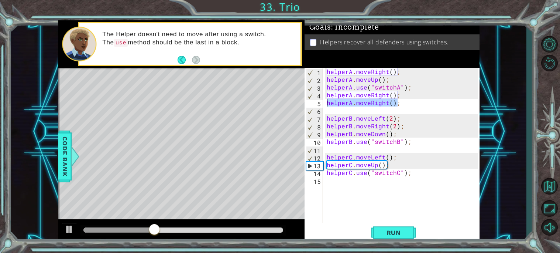
drag, startPoint x: 399, startPoint y: 102, endPoint x: 325, endPoint y: 101, distance: 73.9
click at [325, 101] on div "helperA.moveRight(); 1 2 3 4 5 6 7 8 9 10 11 12 13 14 15 helperA . moveRight ( …" at bounding box center [391, 145] width 173 height 155
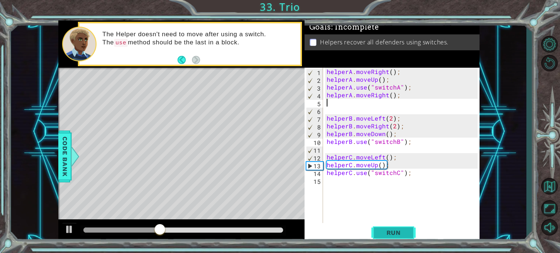
click at [395, 230] on span "Run" at bounding box center [393, 232] width 29 height 7
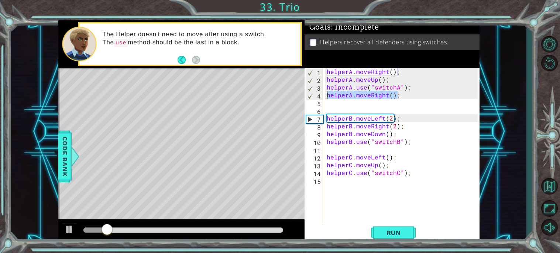
drag, startPoint x: 400, startPoint y: 96, endPoint x: 323, endPoint y: 97, distance: 76.5
click at [323, 97] on div "1 2 3 4 5 6 7 8 9 10 11 12 13 14 15 helperA . moveRight ( ) ; helperA . moveUp …" at bounding box center [391, 145] width 173 height 155
type textarea "helperA.moveRight();"
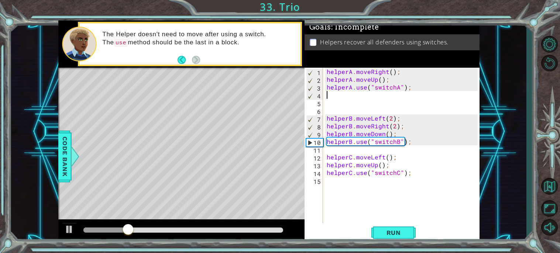
click at [394, 81] on div "helperA . moveRight ( ) ; helperA . moveUp ( ) ; helperA . use ( "switchA" ) ; …" at bounding box center [404, 153] width 156 height 171
type textarea "helperA.moveUp();"
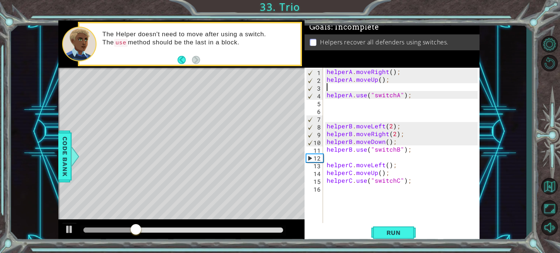
paste textarea "helperA.moveRight();"
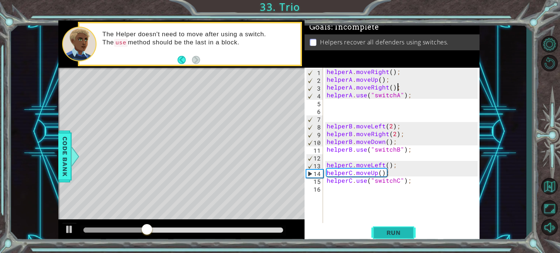
click at [401, 229] on span "Run" at bounding box center [393, 232] width 29 height 7
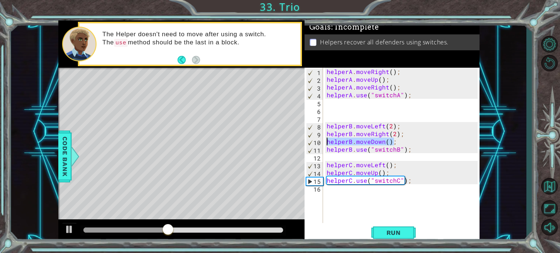
drag, startPoint x: 395, startPoint y: 139, endPoint x: 327, endPoint y: 142, distance: 68.0
click at [327, 142] on div "helperA . moveRight ( ) ; helperA . moveUp ( ) ; helperA . moveRight ( ) ; help…" at bounding box center [404, 153] width 156 height 171
type textarea "helperB.moveDown();"
click at [404, 120] on div "helperA . moveRight ( ) ; helperA . moveUp ( ) ; helperA . moveRight ( ) ; help…" at bounding box center [404, 153] width 156 height 171
paste textarea "helperB.moveDown();"
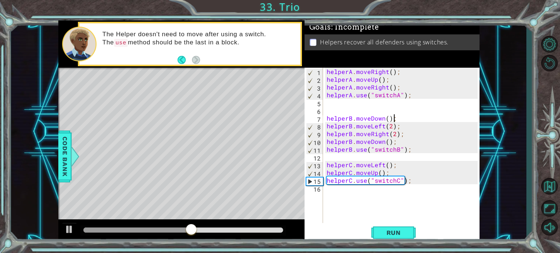
click at [406, 129] on div "helperA . moveRight ( ) ; helperA . moveUp ( ) ; helperA . moveRight ( ) ; help…" at bounding box center [404, 153] width 156 height 171
type textarea "helperB.moveLeft(2);"
drag, startPoint x: 406, startPoint y: 129, endPoint x: 331, endPoint y: 129, distance: 75.4
click at [331, 129] on div "helperA . moveRight ( ) ; helperA . moveUp ( ) ; helperA . moveRight ( ) ; help…" at bounding box center [404, 153] width 156 height 171
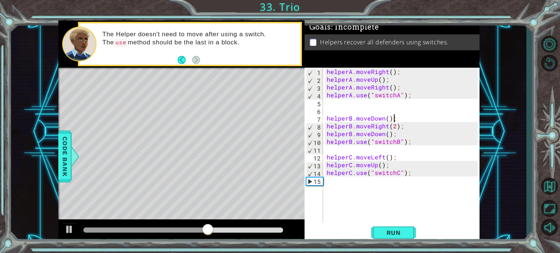
click at [326, 117] on div "helperA . moveRight ( ) ; helperA . moveUp ( ) ; helperA . moveRight ( ) ; help…" at bounding box center [404, 153] width 156 height 171
click at [386, 231] on span "Run" at bounding box center [393, 232] width 29 height 7
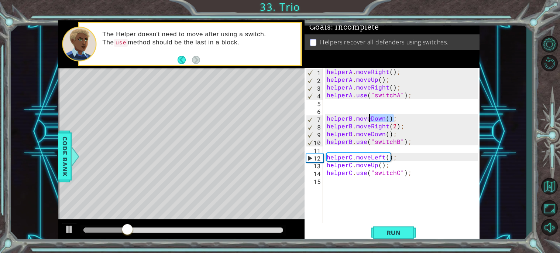
drag, startPoint x: 395, startPoint y: 119, endPoint x: 370, endPoint y: 120, distance: 25.1
click at [370, 120] on div "helperA . moveRight ( ) ; helperA . moveUp ( ) ; helperA . moveRight ( ) ; help…" at bounding box center [404, 153] width 156 height 171
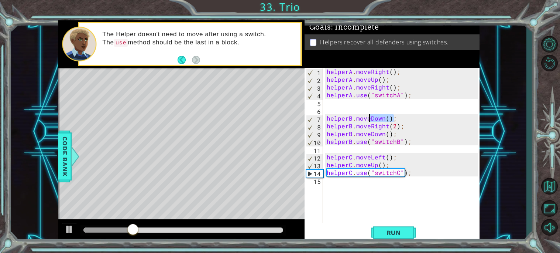
click at [382, 118] on div "helperA . moveRight ( ) ; helperA . moveUp ( ) ; helperA . moveRight ( ) ; help…" at bounding box center [402, 145] width 153 height 155
click at [383, 118] on div "helperA . moveRight ( ) ; helperA . moveUp ( ) ; helperA . moveRight ( ) ; help…" at bounding box center [404, 153] width 156 height 171
click at [386, 127] on div "helperA . moveRight ( ) ; helperA . moveUp ( ) ; helperA . moveRight ( ) ; help…" at bounding box center [404, 153] width 156 height 171
click at [389, 117] on div "helperA . moveRight ( ) ; helperA . moveUp ( ) ; helperA . moveRight ( ) ; help…" at bounding box center [404, 153] width 156 height 171
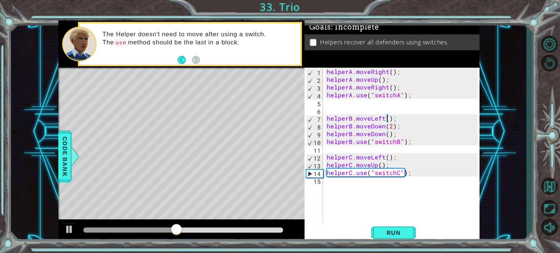
scroll to position [0, 4]
click at [392, 126] on div "helperA . moveRight ( ) ; helperA . moveUp ( ) ; helperA . moveRight ( ) ; help…" at bounding box center [404, 153] width 156 height 171
click at [385, 134] on div "helperA . moveRight ( ) ; helperA . moveUp ( ) ; helperA . moveRight ( ) ; help…" at bounding box center [404, 153] width 156 height 171
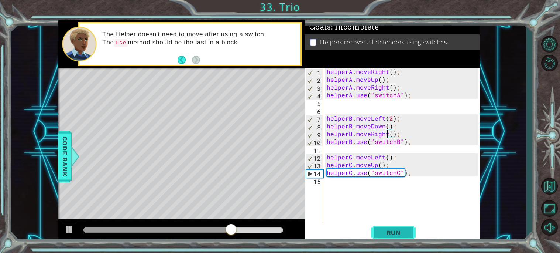
click at [411, 236] on button "Run" at bounding box center [394, 232] width 44 height 17
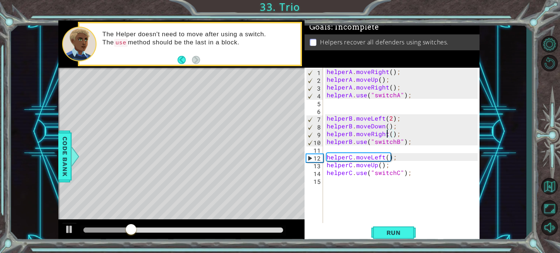
click at [391, 134] on div "helperA . moveRight ( ) ; helperA . moveUp ( ) ; helperA . moveRight ( ) ; help…" at bounding box center [404, 153] width 156 height 171
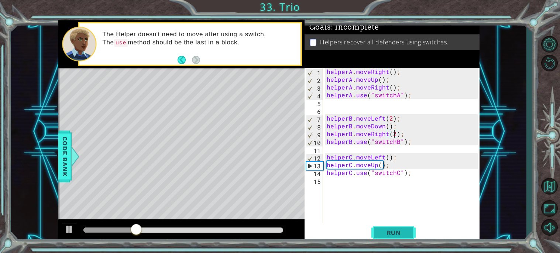
click at [400, 228] on button "Run" at bounding box center [394, 232] width 44 height 17
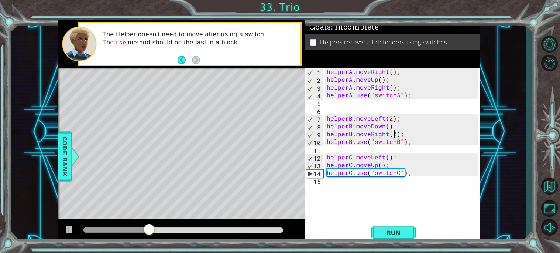
click at [396, 165] on div "helperA . moveRight ( ) ; helperA . moveUp ( ) ; helperA . moveRight ( ) ; help…" at bounding box center [404, 153] width 156 height 171
type textarea "helperC.moveUp();"
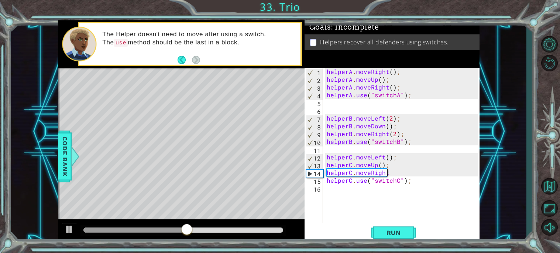
scroll to position [0, 3]
type textarea "helperC.moveRight();"
click at [402, 229] on span "Run" at bounding box center [393, 232] width 29 height 7
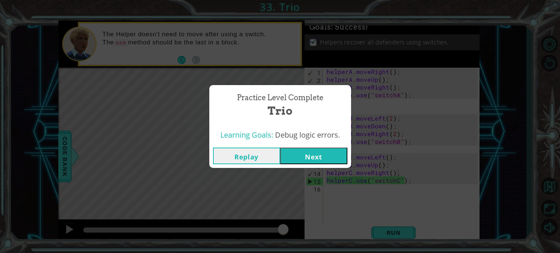
click at [297, 160] on button "Next" at bounding box center [313, 155] width 67 height 17
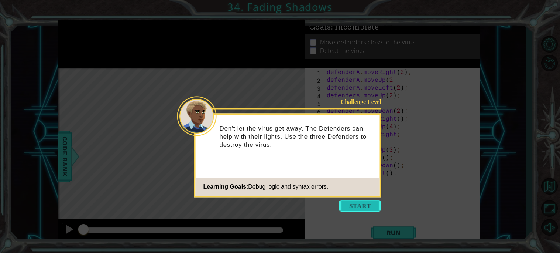
click at [354, 200] on button "Start" at bounding box center [361, 206] width 42 height 12
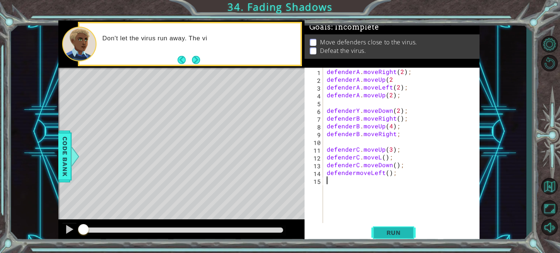
click at [395, 228] on button "Run" at bounding box center [394, 232] width 44 height 17
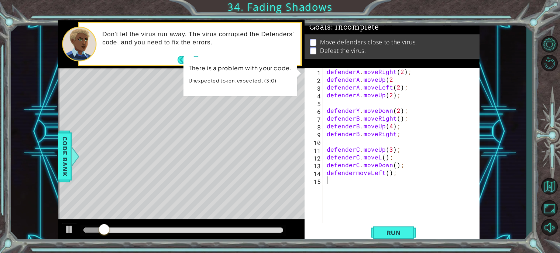
click at [358, 109] on div "defenderA . moveRight ( 2 ) ; defenderA . moveUp ( 2 defenderA . moveLeft ( 2 )…" at bounding box center [404, 153] width 156 height 171
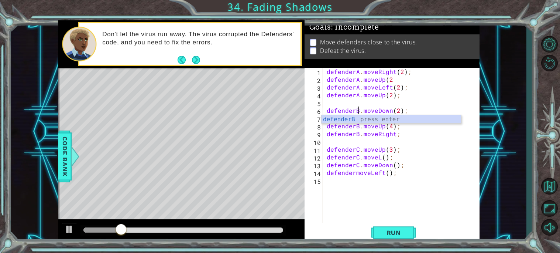
scroll to position [0, 1]
click at [395, 127] on div "defenderA . moveRight ( 2 ) ; defenderA . moveUp ( 2 defenderA . moveLeft ( 2 )…" at bounding box center [404, 153] width 156 height 171
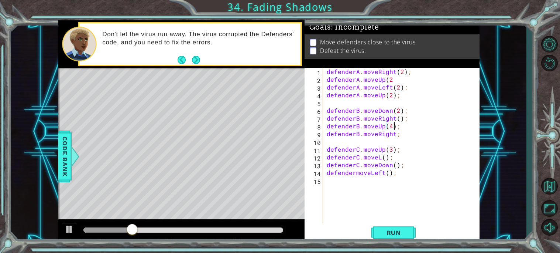
click at [391, 126] on div "defenderA . moveRight ( 2 ) ; defenderA . moveUp ( 2 defenderA . moveLeft ( 2 )…" at bounding box center [404, 153] width 156 height 171
click at [393, 231] on span "Run" at bounding box center [393, 232] width 29 height 7
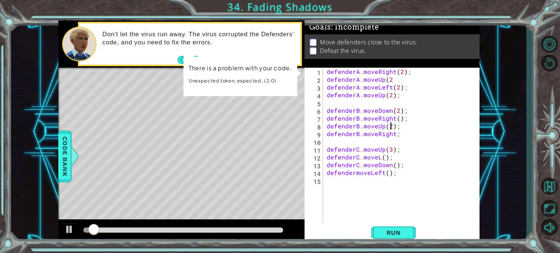
click at [391, 127] on div "defenderA . moveRight ( 2 ) ; defenderA . moveUp ( 2 defenderA . moveLeft ( 2 )…" at bounding box center [404, 153] width 156 height 171
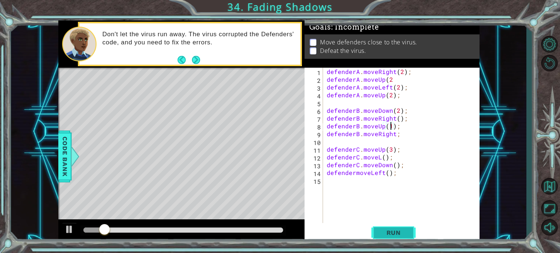
click at [381, 232] on span "Run" at bounding box center [393, 232] width 29 height 7
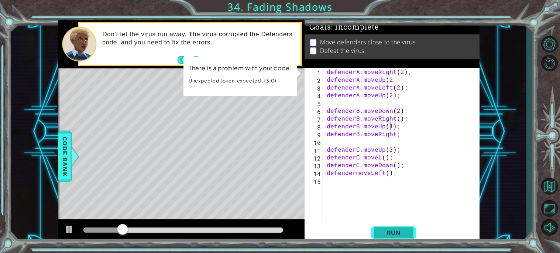
click at [385, 232] on span "Run" at bounding box center [393, 232] width 29 height 7
click at [382, 126] on div "defenderA . moveRight ( 2 ) ; defenderA . moveUp ( 2 defenderA . moveLeft ( 2 )…" at bounding box center [404, 153] width 156 height 171
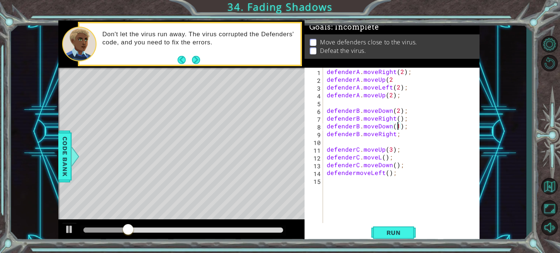
click at [398, 127] on div "defenderA . moveRight ( 2 ) ; defenderA . moveUp ( 2 defenderA . moveLeft ( 2 )…" at bounding box center [404, 153] width 156 height 171
click at [382, 235] on span "Run" at bounding box center [393, 232] width 29 height 7
click at [394, 225] on button "Run" at bounding box center [394, 232] width 44 height 17
click at [381, 238] on button "Run" at bounding box center [394, 232] width 44 height 17
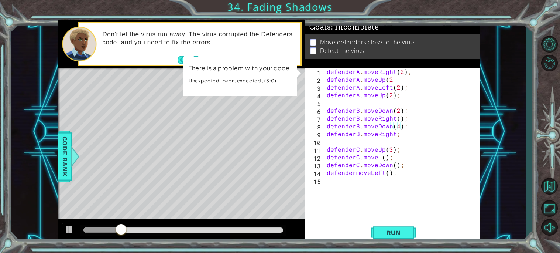
click at [395, 134] on div "defenderA . moveRight ( 2 ) ; defenderA . moveUp ( 2 defenderA . moveLeft ( 2 )…" at bounding box center [404, 153] width 156 height 171
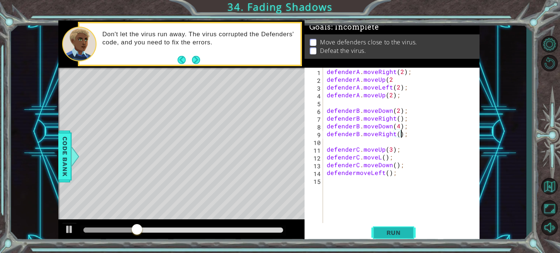
click at [406, 229] on span "Run" at bounding box center [393, 232] width 29 height 7
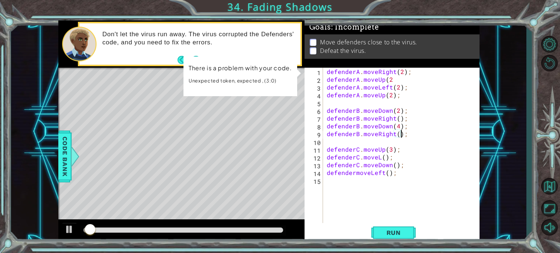
click at [397, 126] on div "defenderA . moveRight ( 2 ) ; defenderA . moveUp ( 2 defenderA . moveLeft ( 2 )…" at bounding box center [404, 153] width 156 height 171
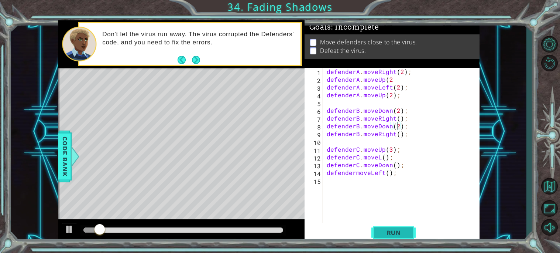
click at [386, 235] on span "Run" at bounding box center [393, 232] width 29 height 7
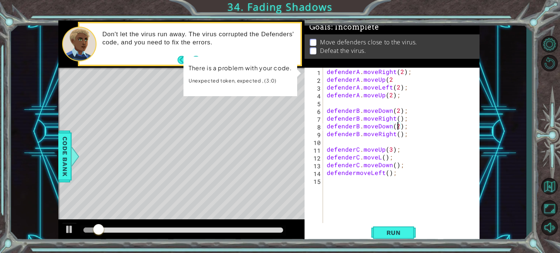
click at [393, 79] on div "defenderA . moveRight ( 2 ) ; defenderA . moveUp ( 2 defenderA . moveLeft ( 2 )…" at bounding box center [404, 153] width 156 height 171
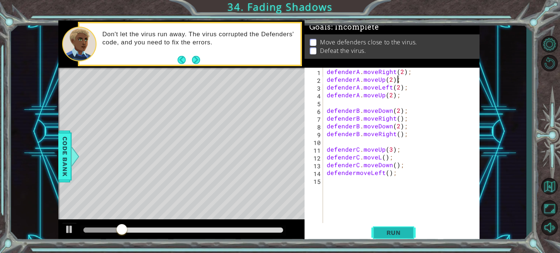
click at [396, 226] on button "Run" at bounding box center [394, 232] width 44 height 17
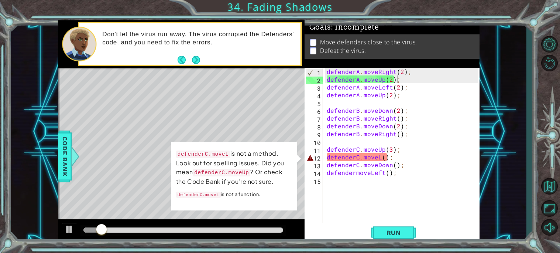
click at [256, 116] on div "Level Map" at bounding box center [228, 177] width 341 height 218
click at [297, 166] on div "Level Map" at bounding box center [228, 177] width 341 height 218
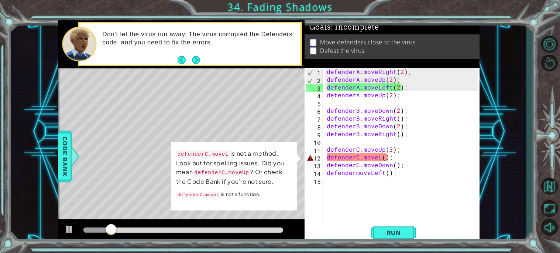
click at [304, 163] on div "Level Map" at bounding box center [228, 177] width 341 height 218
click at [297, 155] on div "defenderC.moveL is not a method. Look out for spelling issues. Did you mean def…" at bounding box center [234, 176] width 126 height 68
click at [331, 156] on div "defenderA . moveRight ( 2 ) ; defenderA . moveUp ( 2 ) ; defenderA . moveLeft (…" at bounding box center [404, 153] width 156 height 171
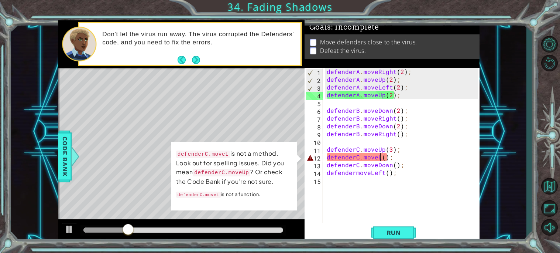
click at [380, 155] on div "defenderA . moveRight ( 2 ) ; defenderA . moveUp ( 2 ) ; defenderA . moveLeft (…" at bounding box center [404, 153] width 156 height 171
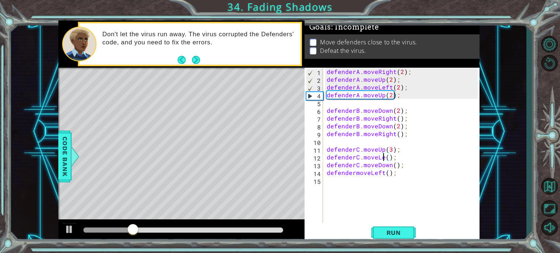
scroll to position [0, 4]
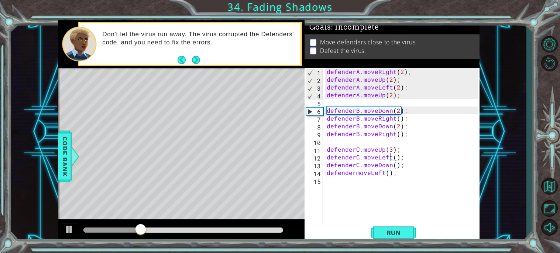
click at [405, 243] on div "1 ההההההההההההההההההההההההההההההההההההההההההההההההההההההההההההההההההההההההההההה…" at bounding box center [280, 126] width 560 height 253
click at [398, 235] on span "Run" at bounding box center [393, 232] width 29 height 7
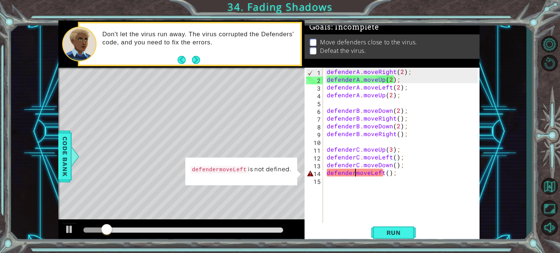
click at [354, 172] on div "defenderA . moveRight ( 2 ) ; defenderA . moveUp ( 2 ) ; defenderA . moveLeft (…" at bounding box center [404, 153] width 156 height 171
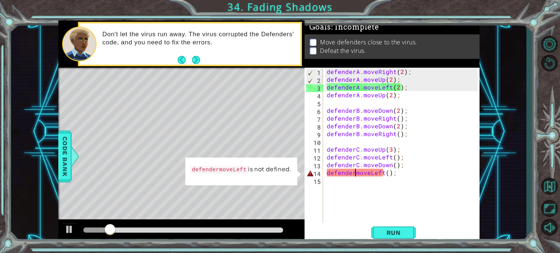
scroll to position [0, 1]
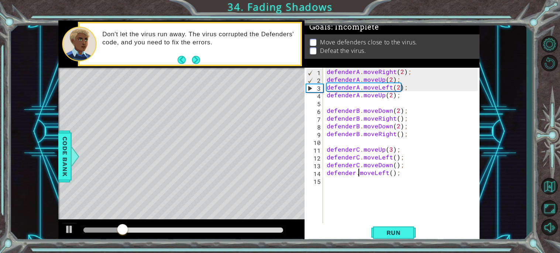
click at [355, 170] on div "defenderA . moveRight ( 2 ) ; defenderA . moveUp ( 2 ) ; defenderA . moveLeft (…" at bounding box center [404, 153] width 156 height 171
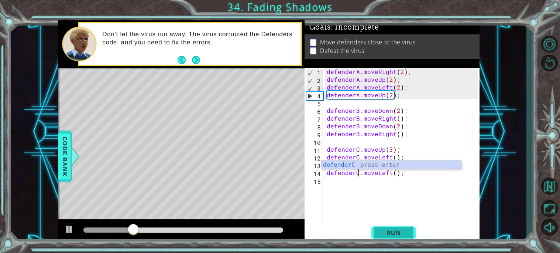
click at [404, 228] on button "Run" at bounding box center [394, 232] width 44 height 17
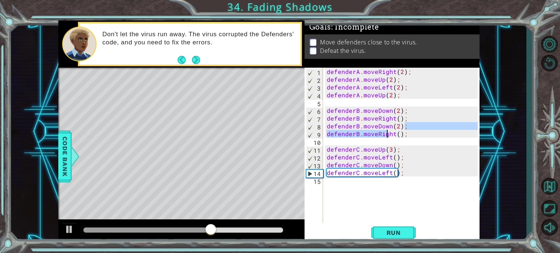
drag, startPoint x: 410, startPoint y: 125, endPoint x: 386, endPoint y: 127, distance: 24.6
click at [386, 127] on div "defenderA . moveRight ( 2 ) ; defenderA . moveUp ( 2 ) ; defenderA . moveLeft (…" at bounding box center [404, 153] width 156 height 171
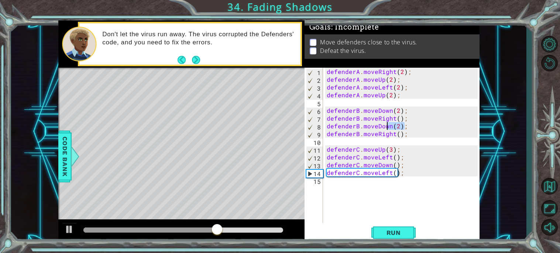
click at [402, 126] on div "defenderA . moveRight ( 2 ) ; defenderA . moveUp ( 2 ) ; defenderA . moveLeft (…" at bounding box center [402, 145] width 153 height 155
click at [390, 126] on div "defenderA . moveRight ( 2 ) ; defenderA . moveUp ( 2 ) ; defenderA . moveLeft (…" at bounding box center [404, 153] width 156 height 171
click at [392, 125] on div "defenderA . moveRight ( 2 ) ; defenderA . moveUp ( 2 ) ; defenderA . moveLeft (…" at bounding box center [404, 153] width 156 height 171
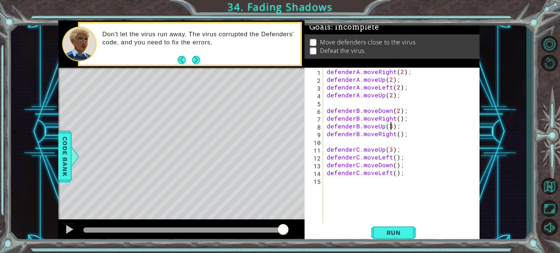
scroll to position [0, 4]
click at [377, 234] on button "Run" at bounding box center [394, 232] width 44 height 17
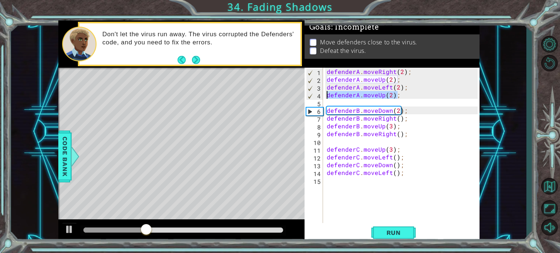
drag, startPoint x: 402, startPoint y: 95, endPoint x: 326, endPoint y: 96, distance: 75.8
click at [326, 96] on div "defenderA . moveRight ( 2 ) ; defenderA . moveUp ( 2 ) ; defenderA . moveLeft (…" at bounding box center [404, 153] width 156 height 171
type textarea "defenderA.moveUp(2);"
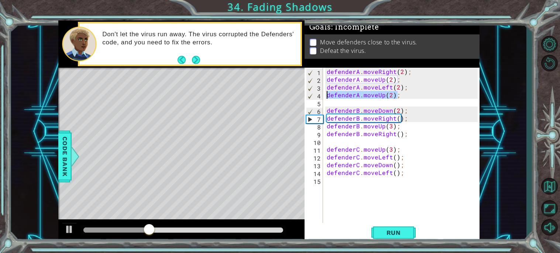
scroll to position [0, 0]
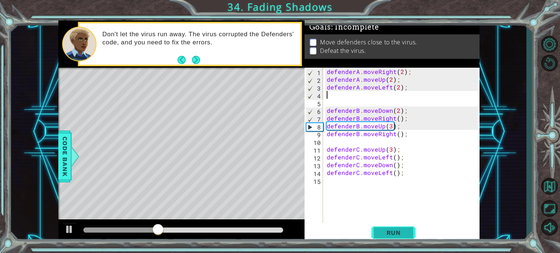
click at [374, 228] on button "Run" at bounding box center [394, 232] width 44 height 17
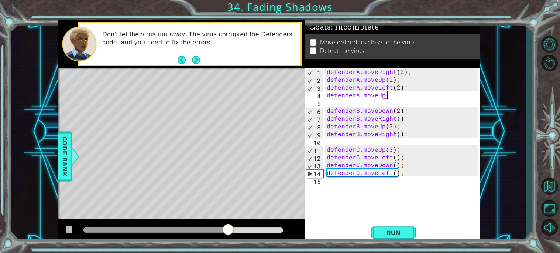
scroll to position [0, 3]
click at [391, 233] on span "Run" at bounding box center [393, 232] width 29 height 7
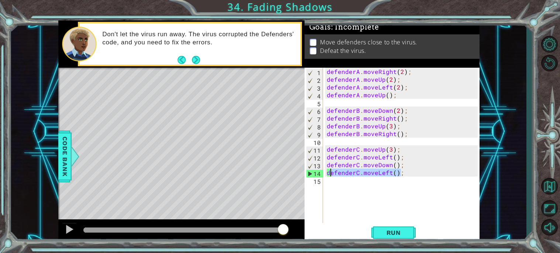
drag, startPoint x: 419, startPoint y: 175, endPoint x: 329, endPoint y: 172, distance: 90.6
click at [329, 172] on div "defenderA . moveRight ( 2 ) ; defenderA . moveUp ( 2 ) ; defenderA . moveLeft (…" at bounding box center [404, 153] width 156 height 171
type textarea "d"
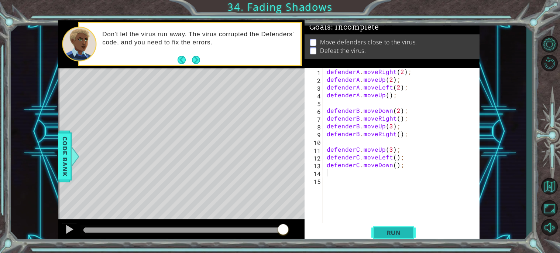
click at [379, 228] on button "Run" at bounding box center [394, 232] width 44 height 17
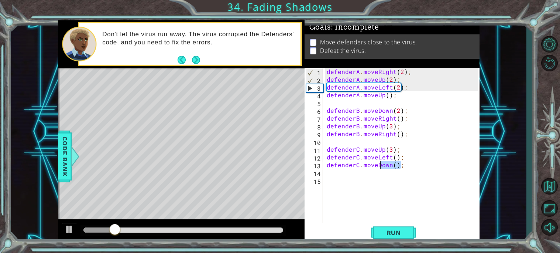
drag, startPoint x: 406, startPoint y: 164, endPoint x: 379, endPoint y: 164, distance: 27.4
click at [379, 164] on div "defenderA . moveRight ( 2 ) ; defenderA . moveUp ( 2 ) ; defenderA . moveLeft (…" at bounding box center [404, 153] width 156 height 171
click at [390, 164] on div "defenderA . moveRight ( 2 ) ; defenderA . moveUp ( 2 ) ; defenderA . moveLeft (…" at bounding box center [402, 145] width 153 height 155
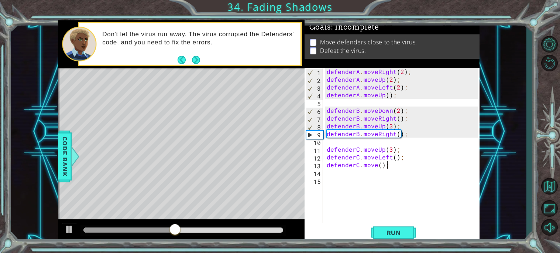
click at [388, 167] on div "defenderA . moveRight ( 2 ) ; defenderA . moveUp ( 2 ) ; defenderA . moveLeft (…" at bounding box center [404, 153] width 156 height 171
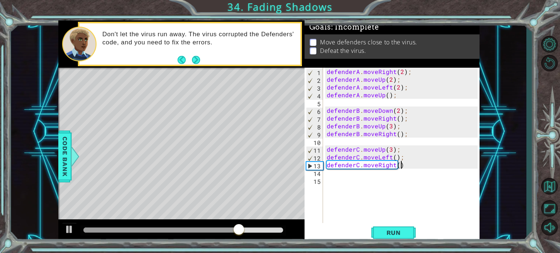
scroll to position [0, 4]
click at [396, 229] on span "Run" at bounding box center [393, 232] width 29 height 7
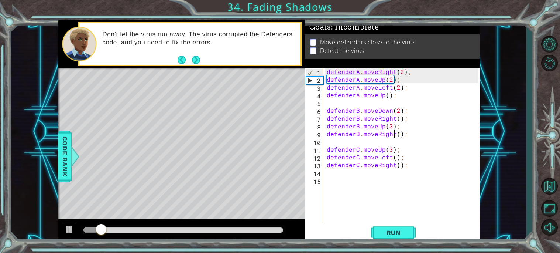
click at [394, 133] on div "defenderA . moveRight ( 2 ) ; defenderA . moveUp ( 2 ) ; defenderA . moveLeft (…" at bounding box center [404, 153] width 156 height 171
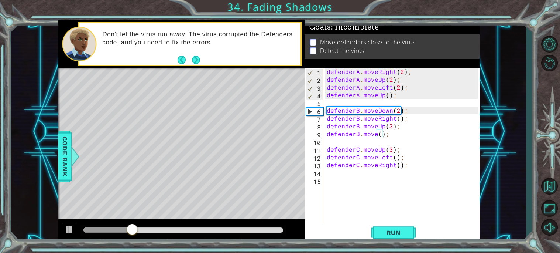
click at [392, 126] on div "defenderA . moveRight ( 2 ) ; defenderA . moveUp ( 2 ) ; defenderA . moveLeft (…" at bounding box center [404, 153] width 156 height 171
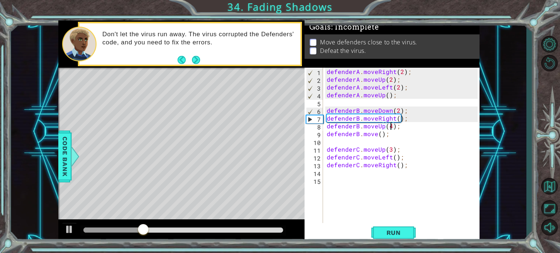
click at [375, 132] on div "defenderA . moveRight ( 2 ) ; defenderA . moveUp ( 2 ) ; defenderA . moveLeft (…" at bounding box center [404, 153] width 156 height 171
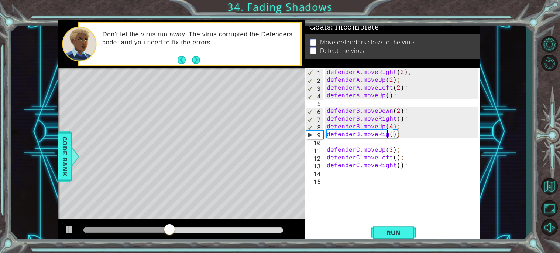
scroll to position [0, 4]
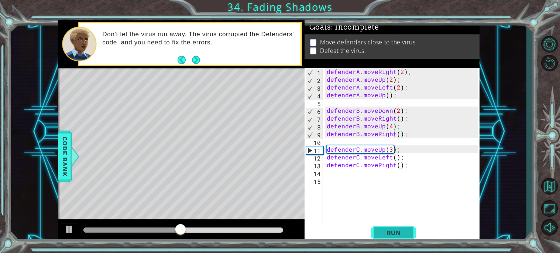
click at [376, 229] on button "Run" at bounding box center [394, 232] width 44 height 17
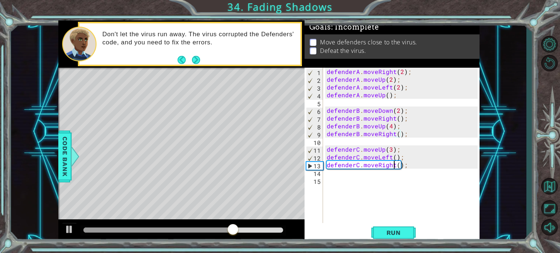
click at [394, 166] on div "defenderA . moveRight ( 2 ) ; defenderA . moveUp ( 2 ) ; defenderA . moveLeft (…" at bounding box center [404, 153] width 156 height 171
click at [416, 167] on div "defenderA . moveRight ( 2 ) ; defenderA . moveUp ( 2 ) ; defenderA . moveLeft (…" at bounding box center [404, 153] width 156 height 171
type textarea "defenderC.moveDown();"
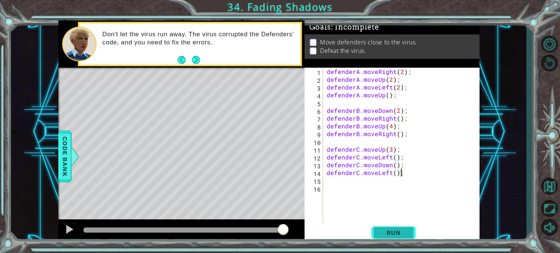
type textarea "defenderC.moveLeft();"
click at [388, 233] on span "Run" at bounding box center [393, 232] width 29 height 7
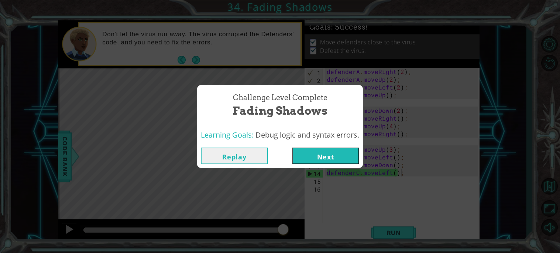
click at [343, 150] on button "Next" at bounding box center [325, 155] width 67 height 17
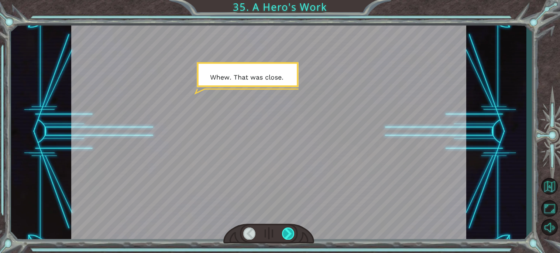
click at [293, 236] on div at bounding box center [288, 233] width 13 height 12
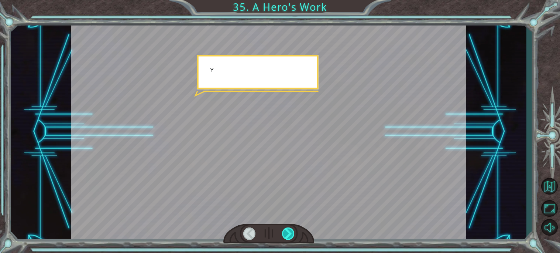
click at [293, 236] on div at bounding box center [288, 233] width 13 height 12
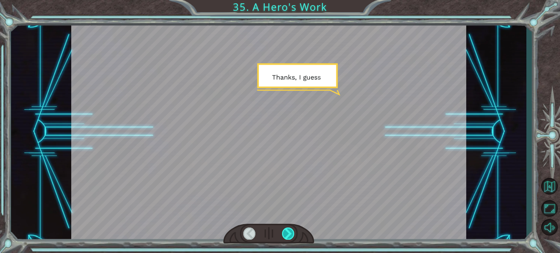
click at [294, 237] on div at bounding box center [288, 233] width 13 height 12
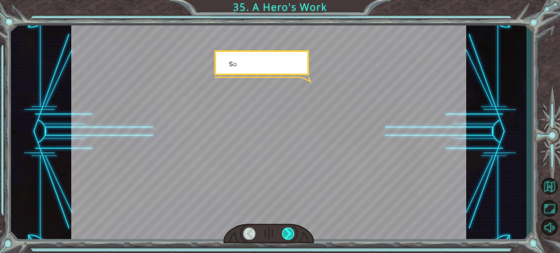
click at [294, 237] on div at bounding box center [288, 233] width 13 height 12
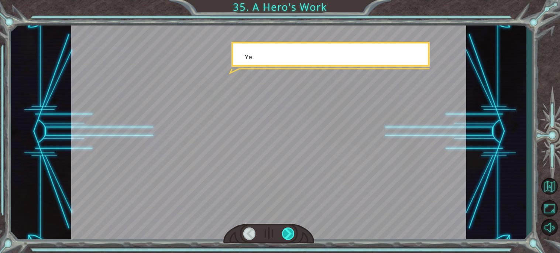
click at [294, 237] on div at bounding box center [288, 233] width 13 height 12
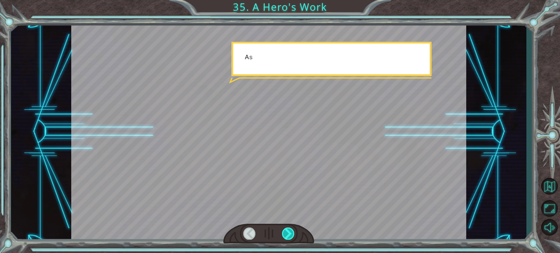
click at [294, 237] on div at bounding box center [288, 233] width 13 height 12
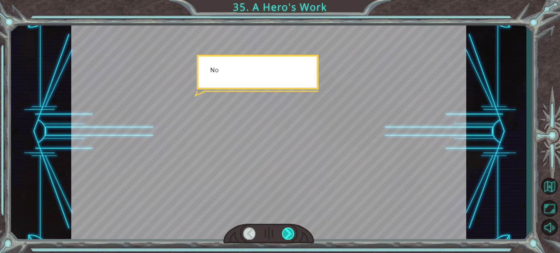
click at [294, 237] on div at bounding box center [288, 233] width 13 height 12
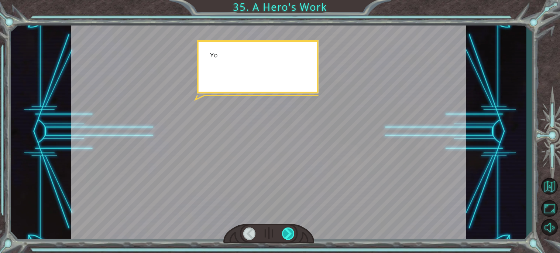
click at [294, 237] on div at bounding box center [288, 233] width 13 height 12
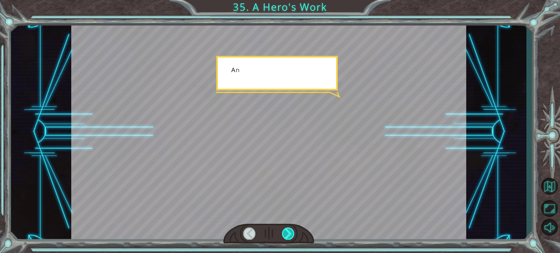
click at [294, 237] on div at bounding box center [288, 233] width 13 height 12
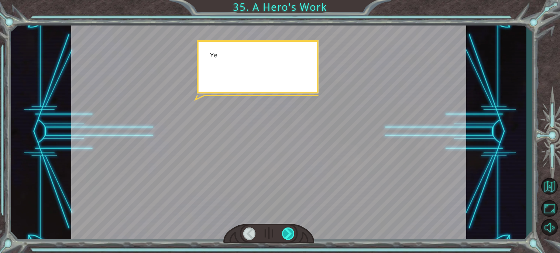
click at [294, 237] on div at bounding box center [288, 233] width 13 height 12
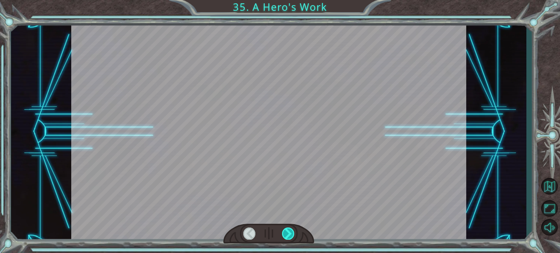
click at [294, 237] on div at bounding box center [288, 233] width 13 height 12
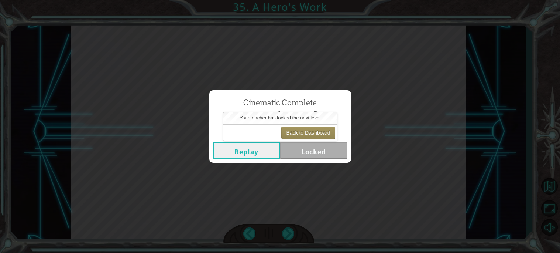
click at [540, 111] on div "Cinematic Complete A Hero's Work Replay Locked" at bounding box center [280, 126] width 560 height 253
click at [517, 169] on div "Cinematic Complete A Hero's Work Replay Locked" at bounding box center [280, 126] width 560 height 253
click at [491, 117] on div "Cinematic Complete A Hero's Work Replay Locked" at bounding box center [280, 126] width 560 height 253
